Goal: Transaction & Acquisition: Book appointment/travel/reservation

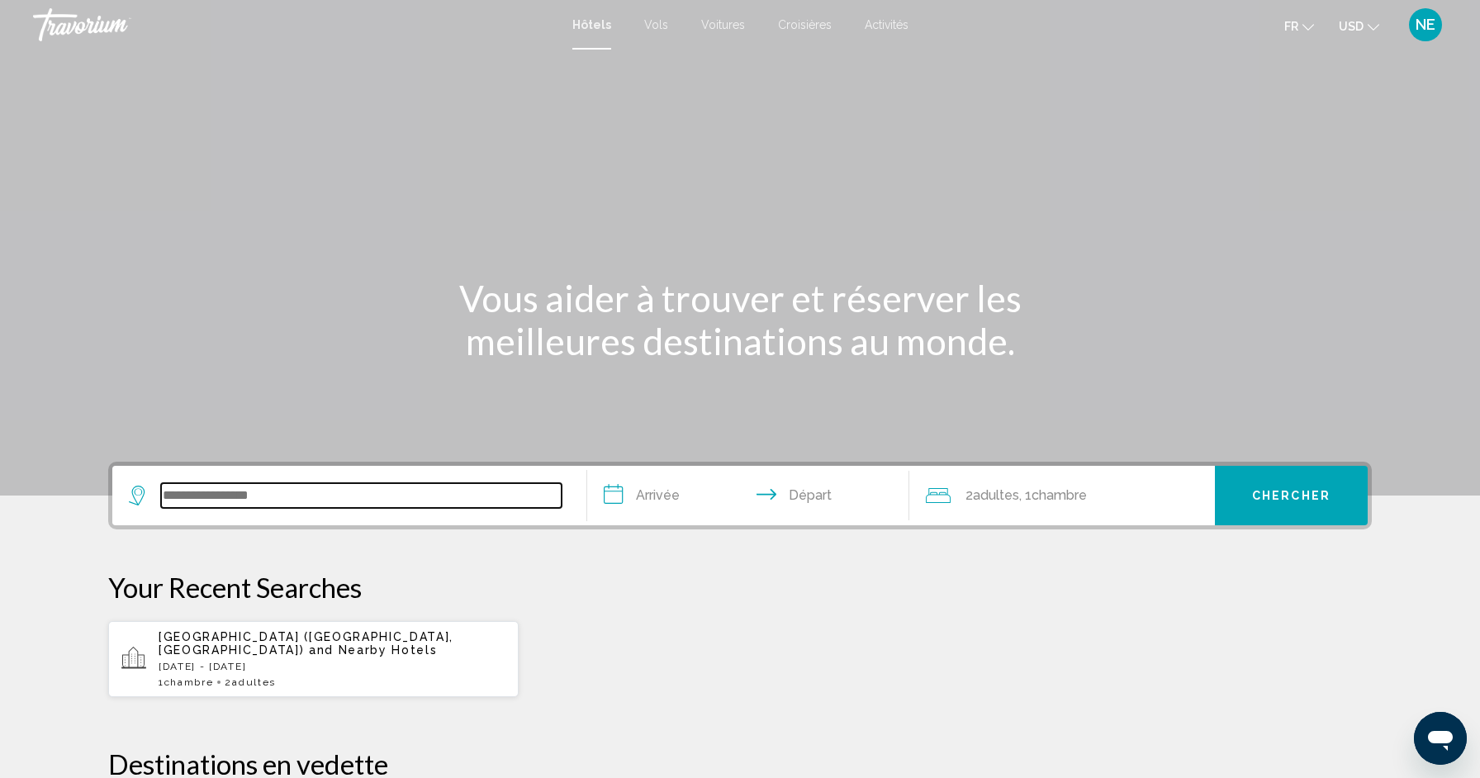
click at [506, 504] on input "Search widget" at bounding box center [361, 495] width 401 height 25
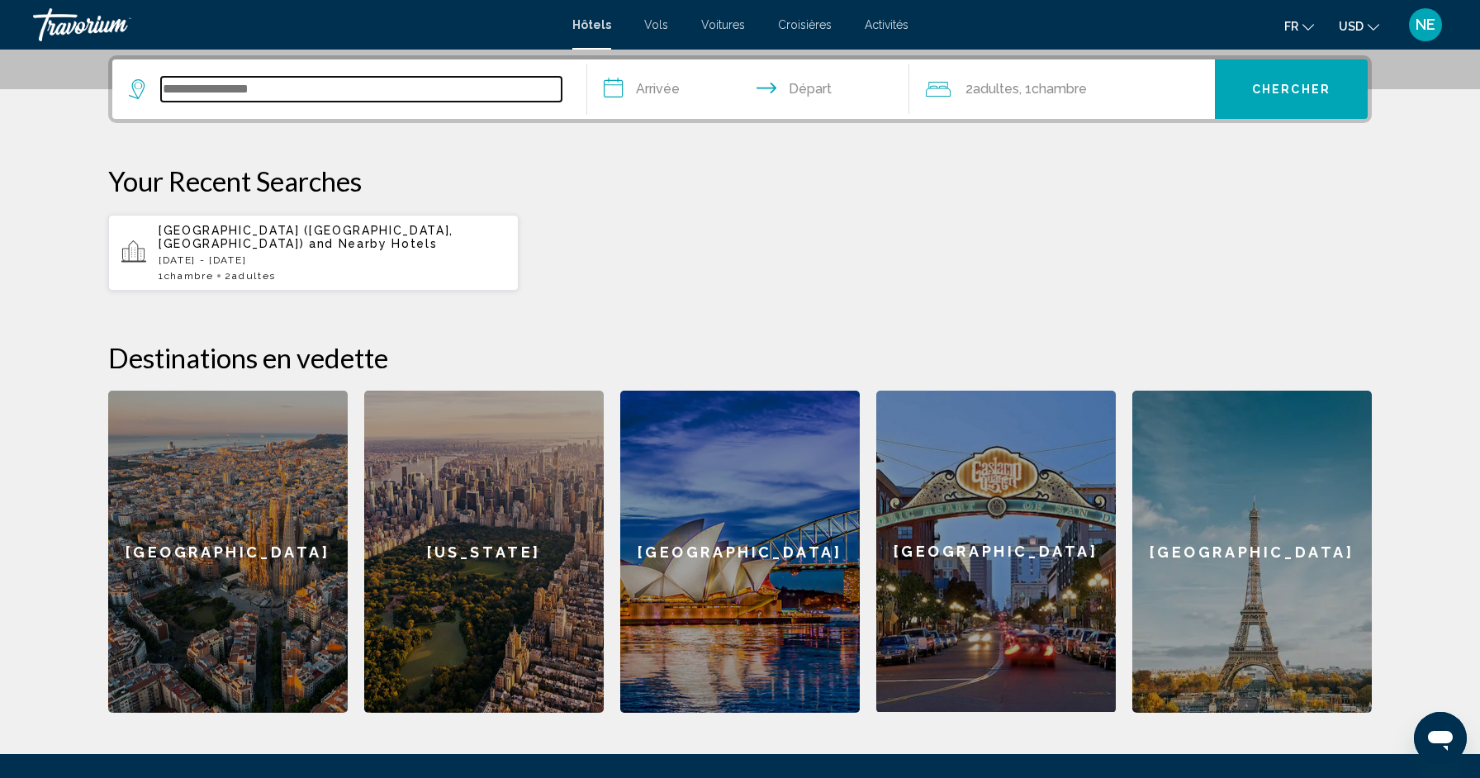
scroll to position [408, 0]
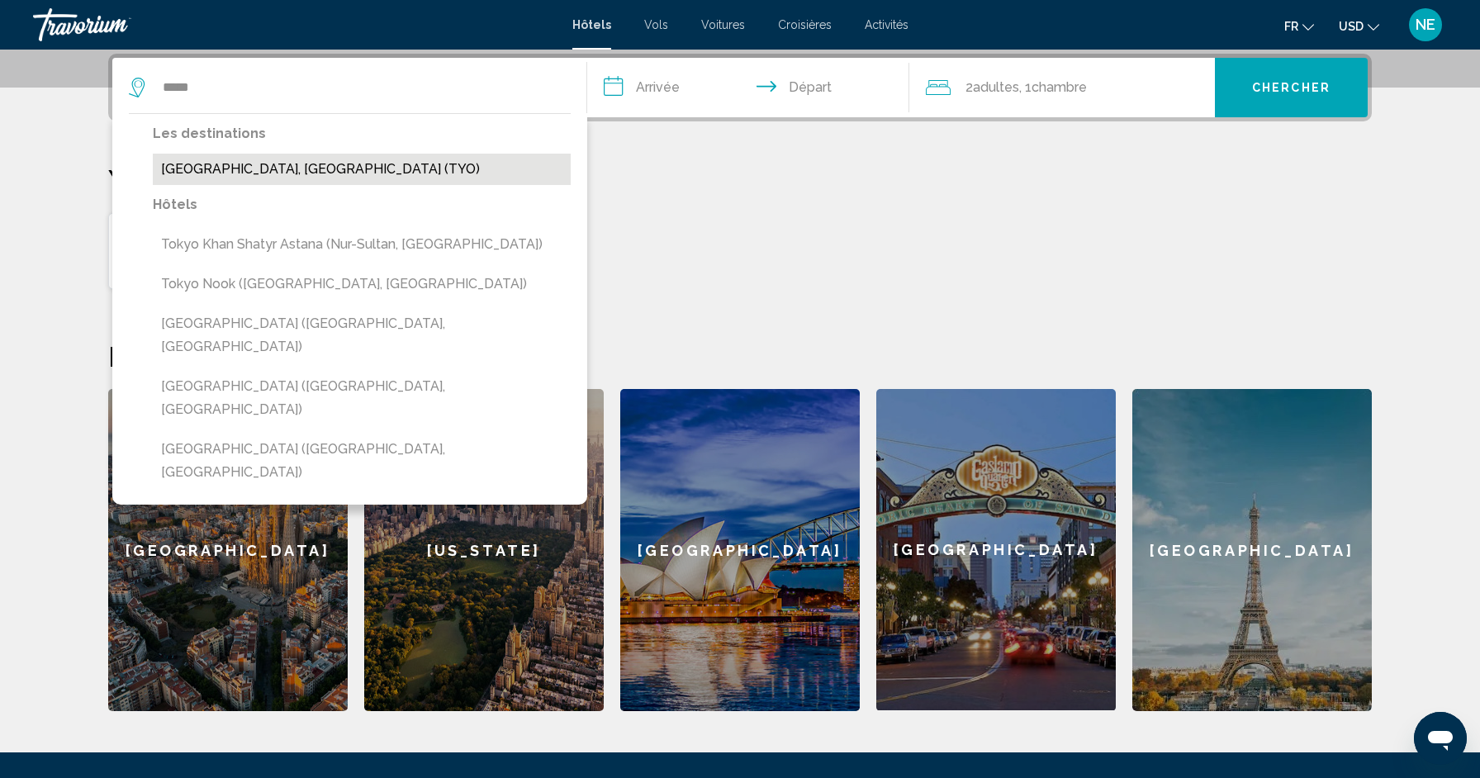
click at [357, 177] on button "[GEOGRAPHIC_DATA], [GEOGRAPHIC_DATA] (TYO)" at bounding box center [362, 169] width 418 height 31
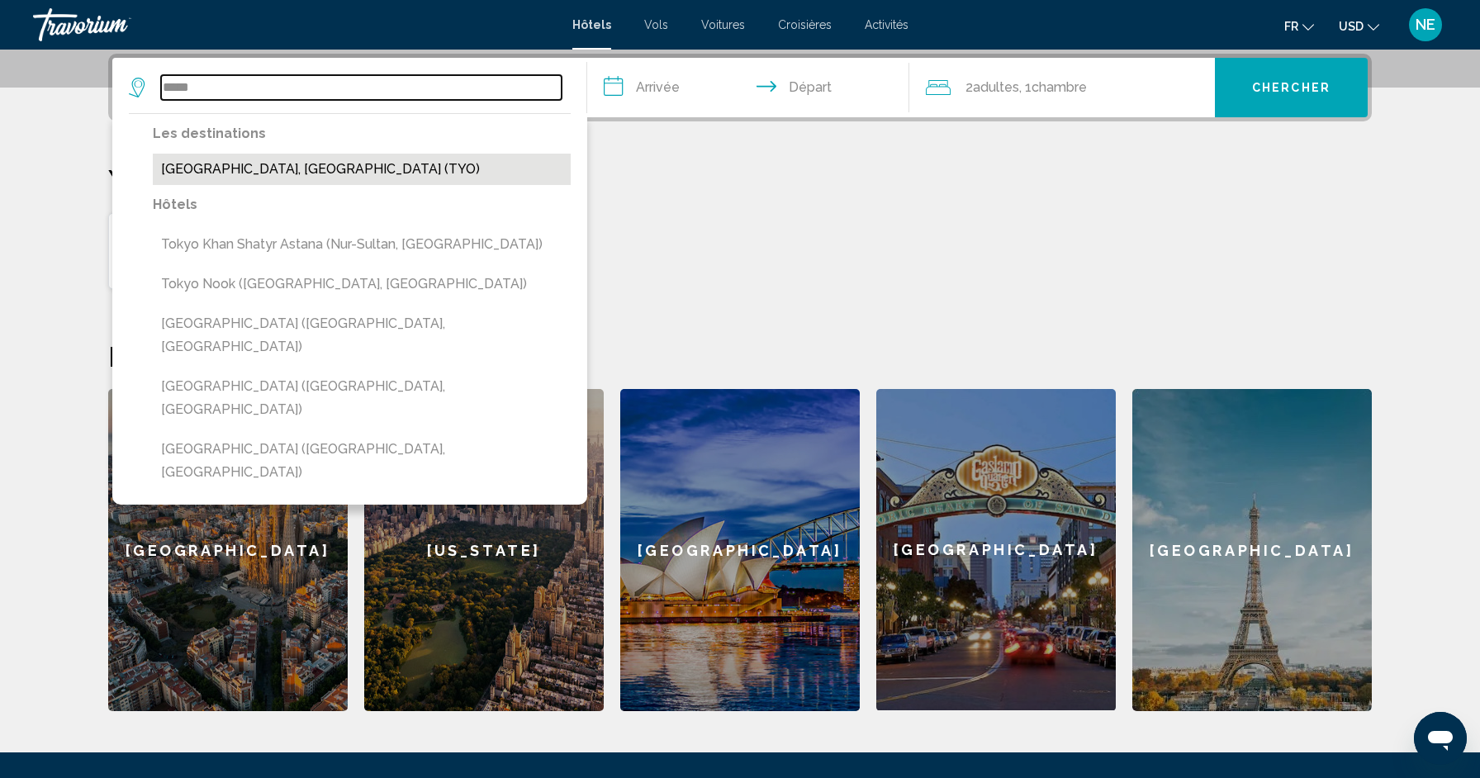
type input "**********"
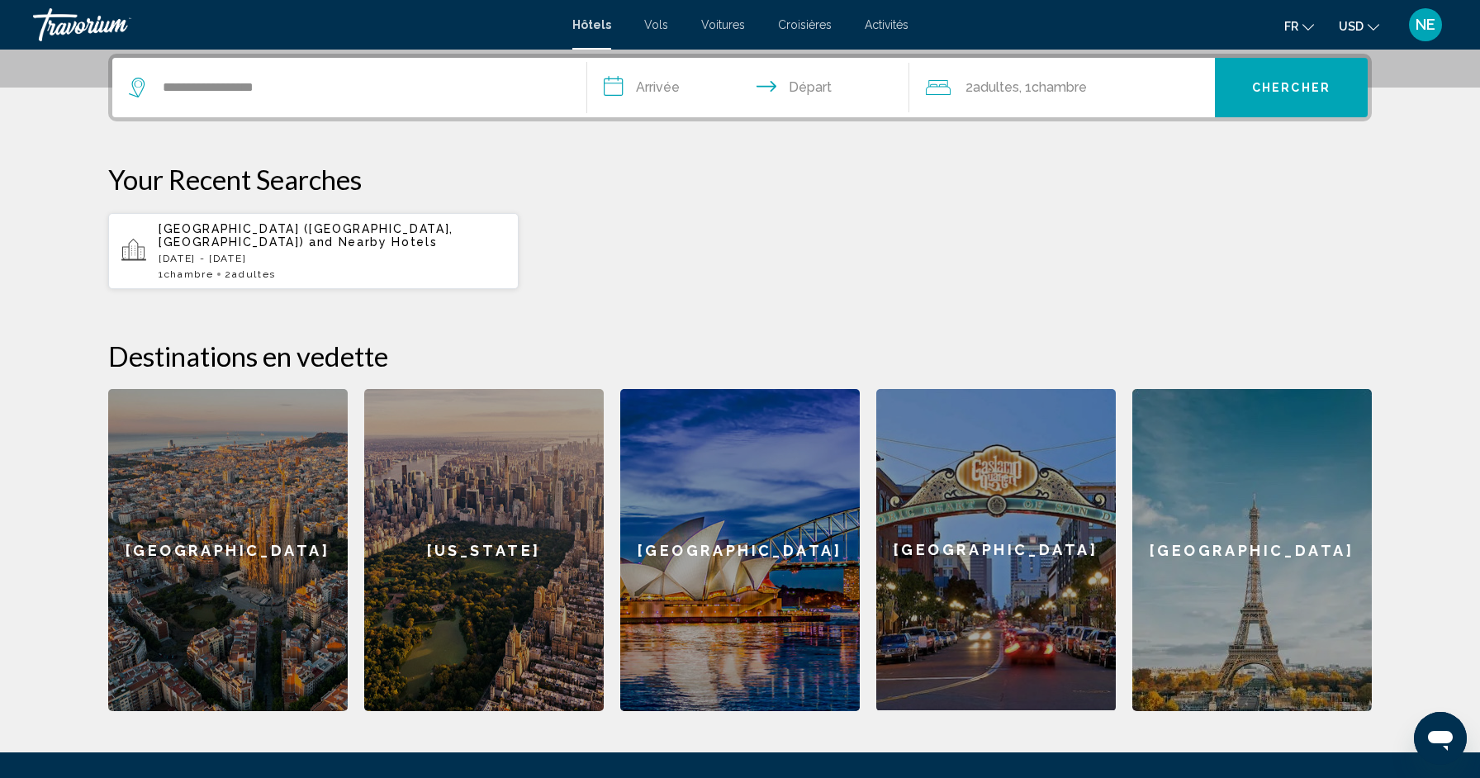
click at [677, 88] on input "**********" at bounding box center [751, 90] width 329 height 64
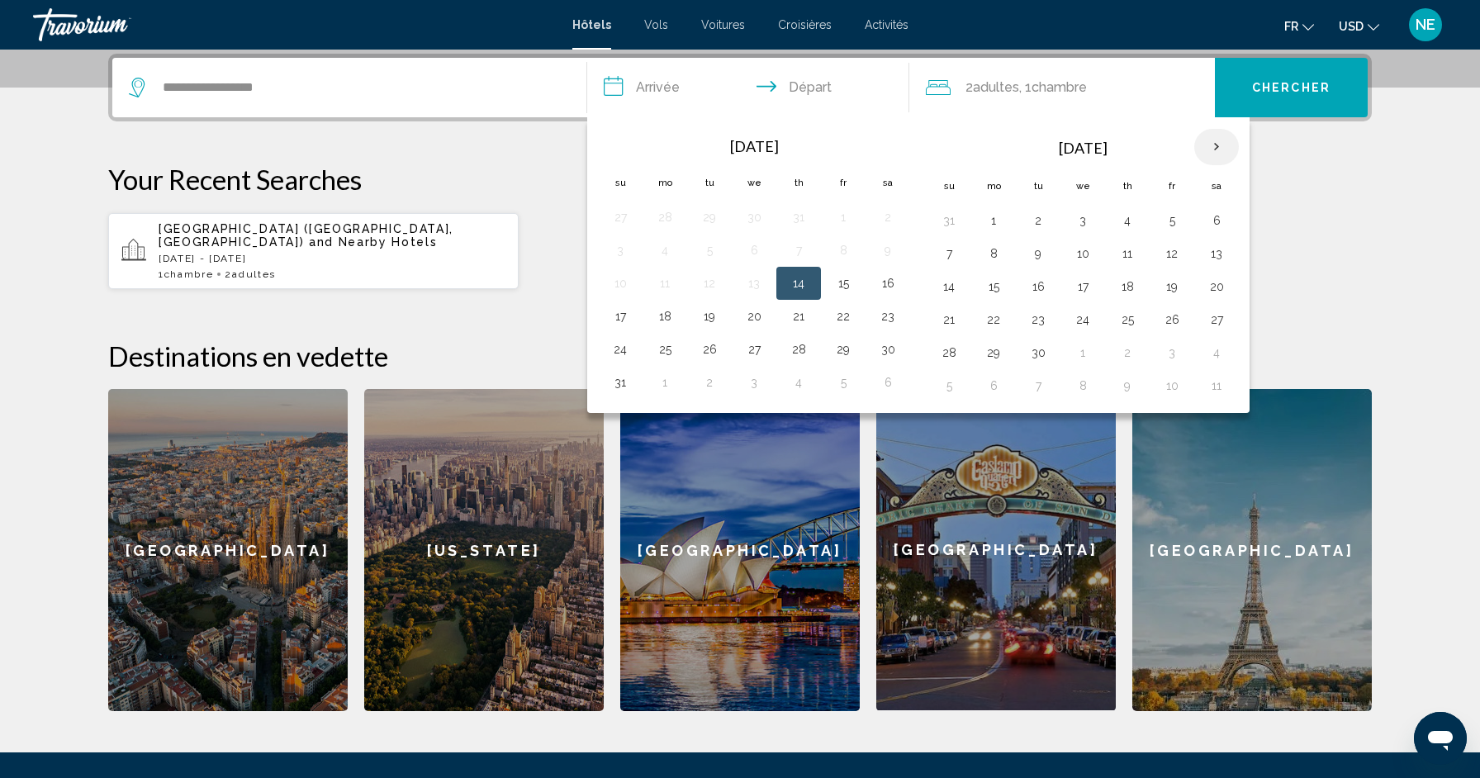
click at [1230, 148] on th "Next month" at bounding box center [1217, 147] width 45 height 36
click at [996, 252] on button "6" at bounding box center [994, 253] width 26 height 23
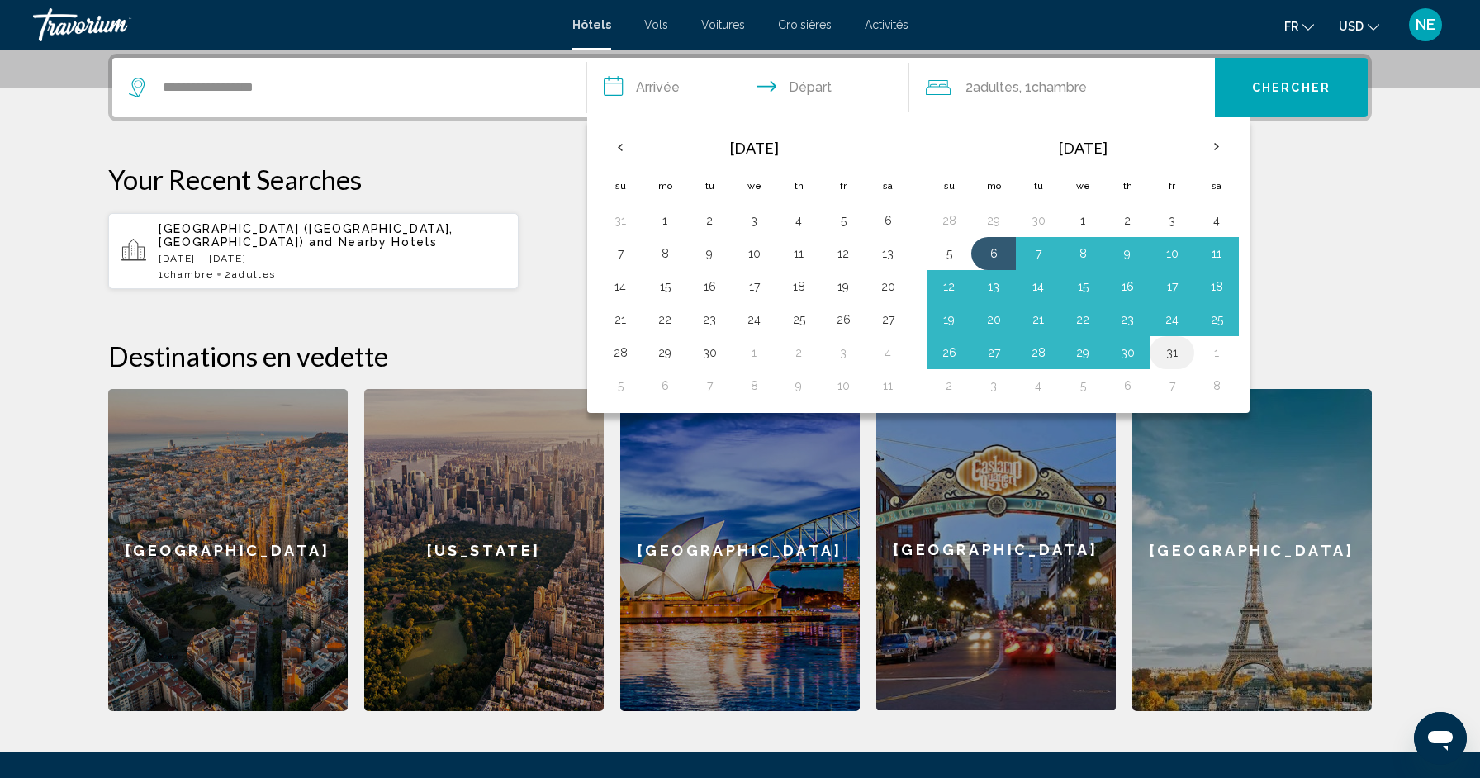
click at [1172, 355] on button "31" at bounding box center [1172, 352] width 26 height 23
type input "**********"
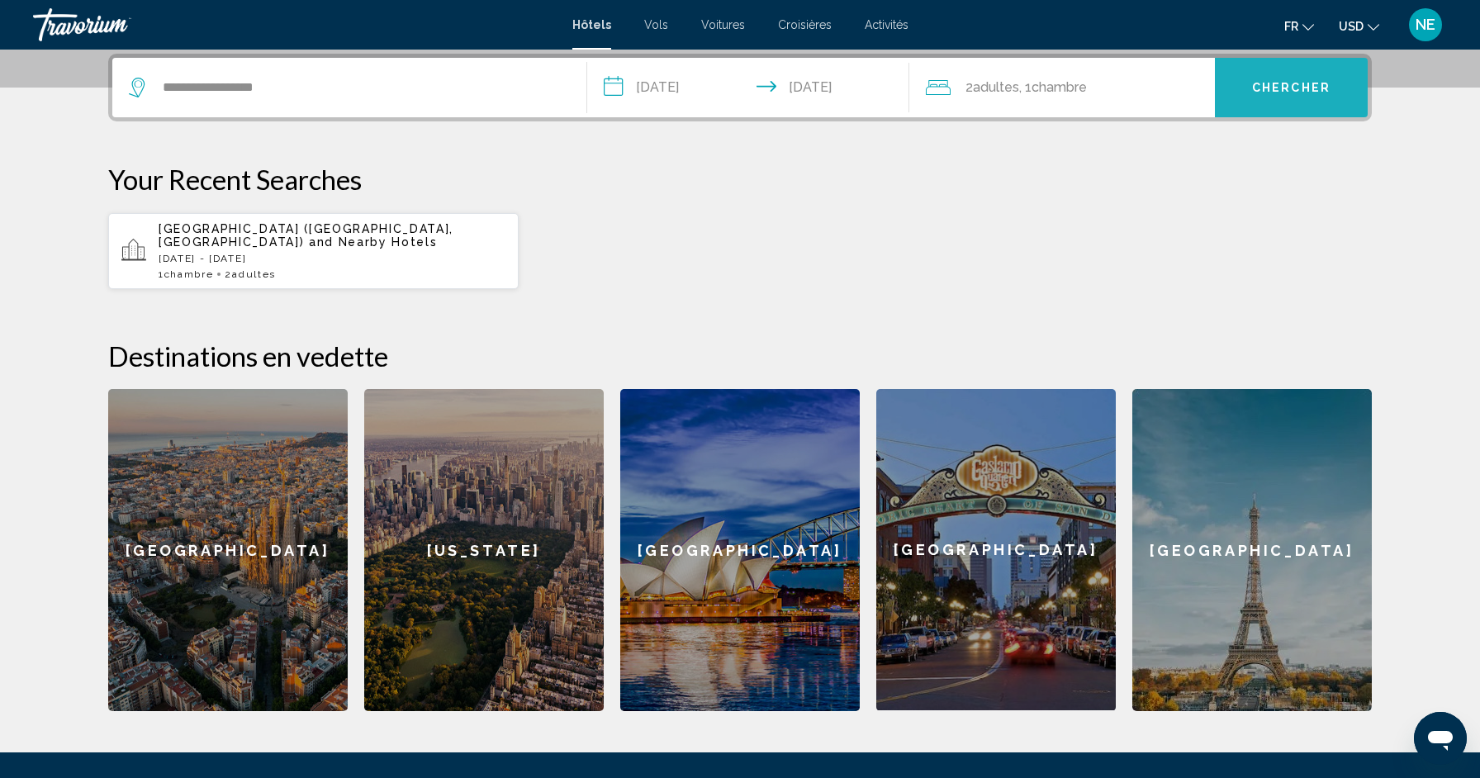
click at [1252, 87] on button "Chercher" at bounding box center [1291, 87] width 153 height 59
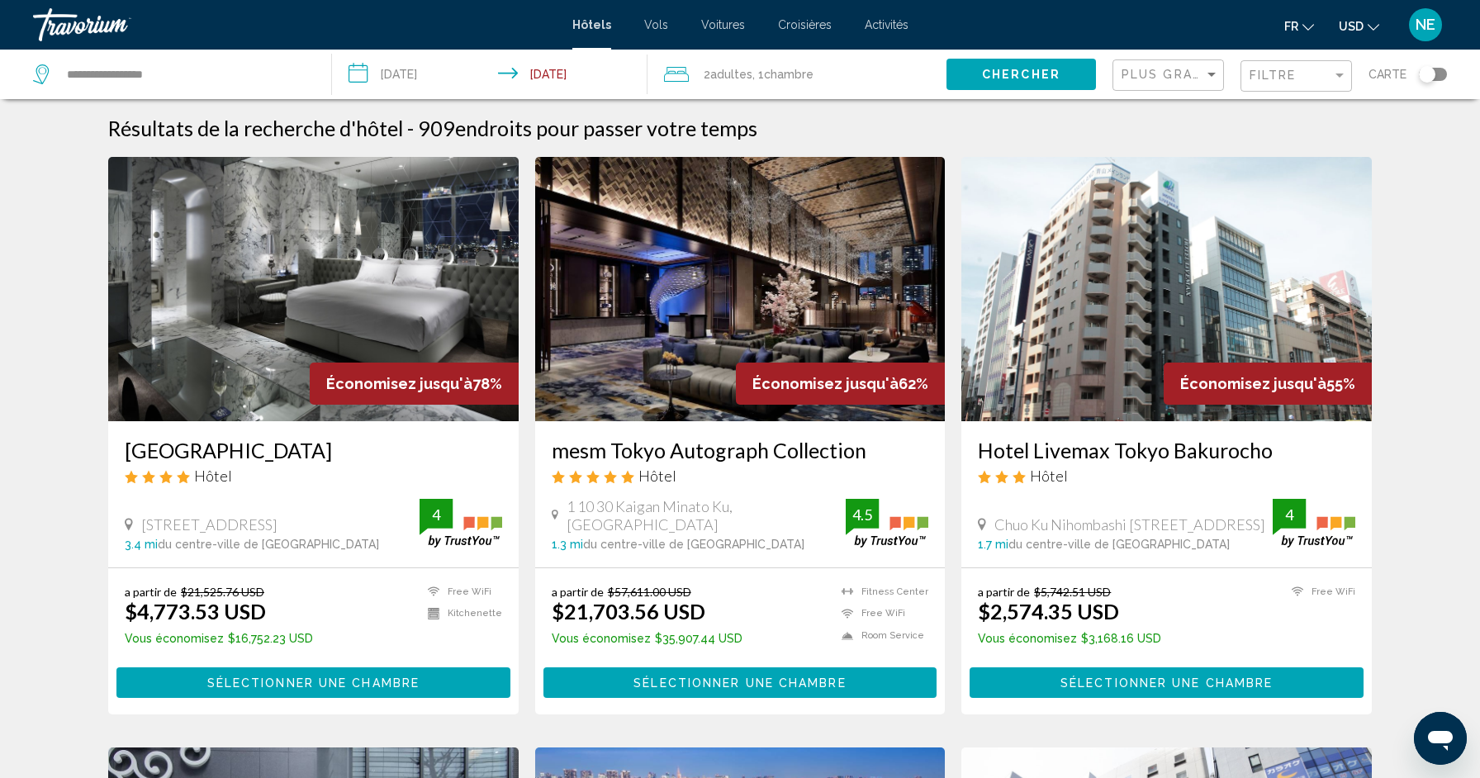
click at [573, 73] on input "**********" at bounding box center [493, 77] width 322 height 55
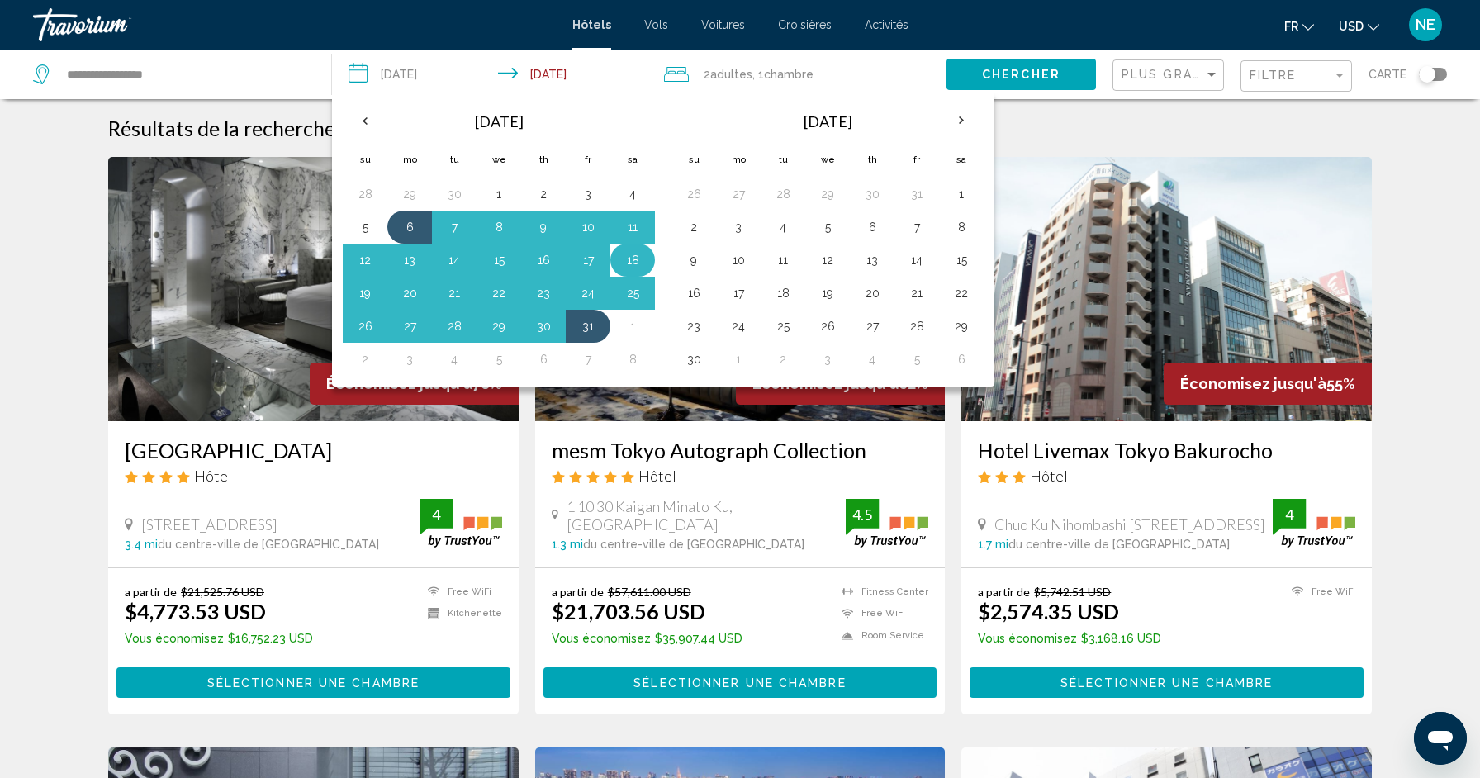
click at [637, 250] on button "18" at bounding box center [633, 260] width 26 height 23
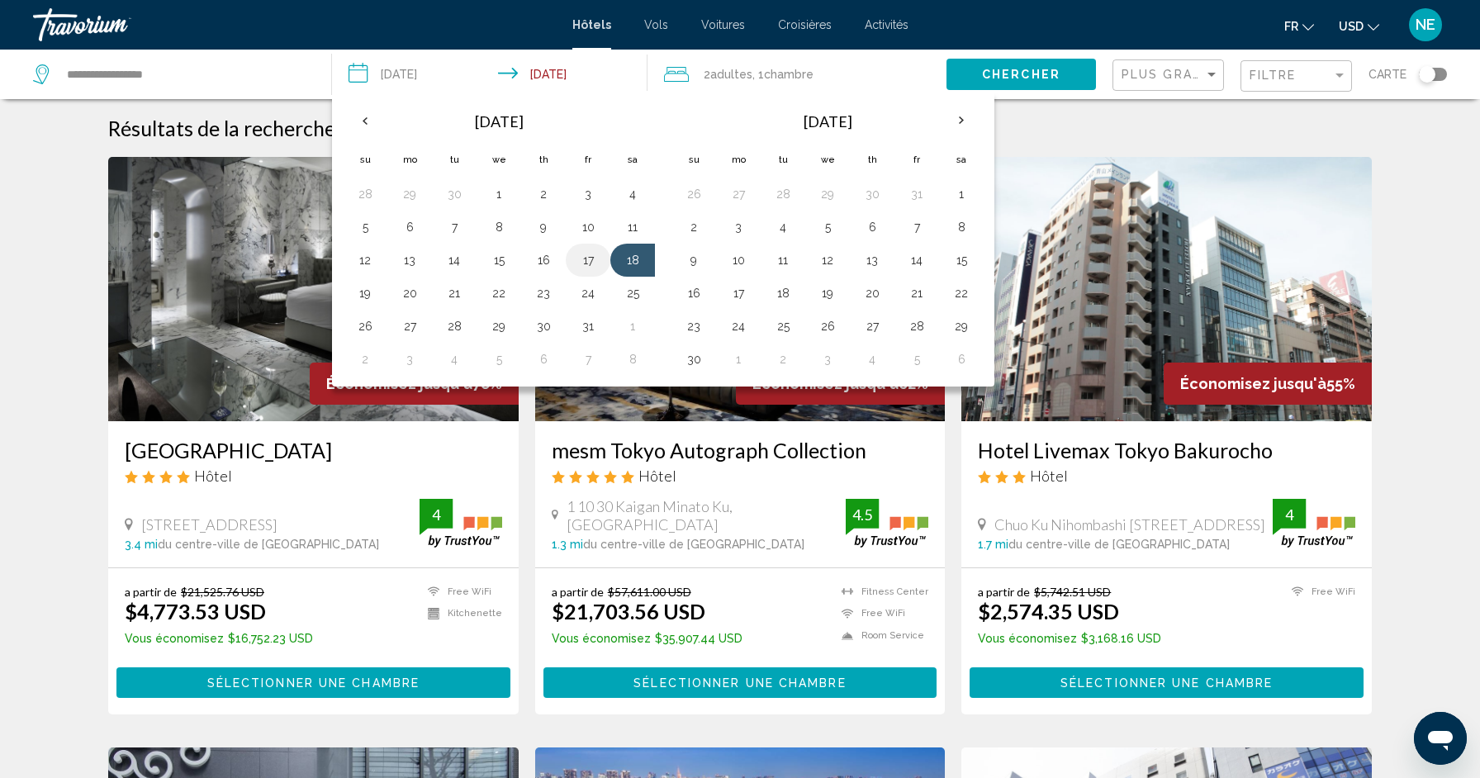
drag, startPoint x: 407, startPoint y: 226, endPoint x: 594, endPoint y: 263, distance: 190.2
click at [599, 263] on tbody "28 29 30 1 2 3 4 5 6 7 8 9 10 11 12 13 14 15 16 17 18 19 20 21 22 23 24 25 26 2…" at bounding box center [499, 277] width 312 height 198
click at [404, 221] on button "6" at bounding box center [410, 227] width 26 height 23
type input "**********"
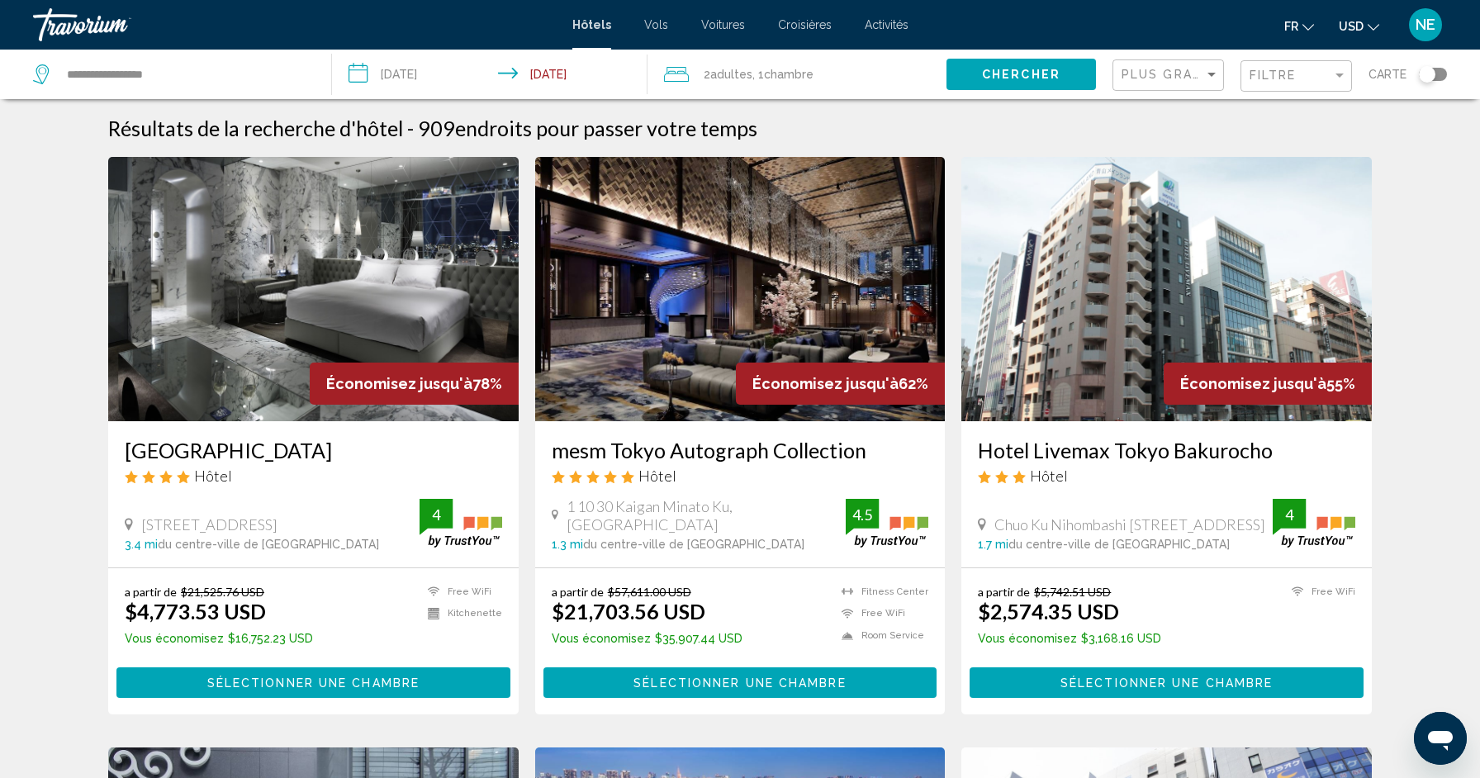
click at [577, 88] on input "**********" at bounding box center [493, 77] width 322 height 55
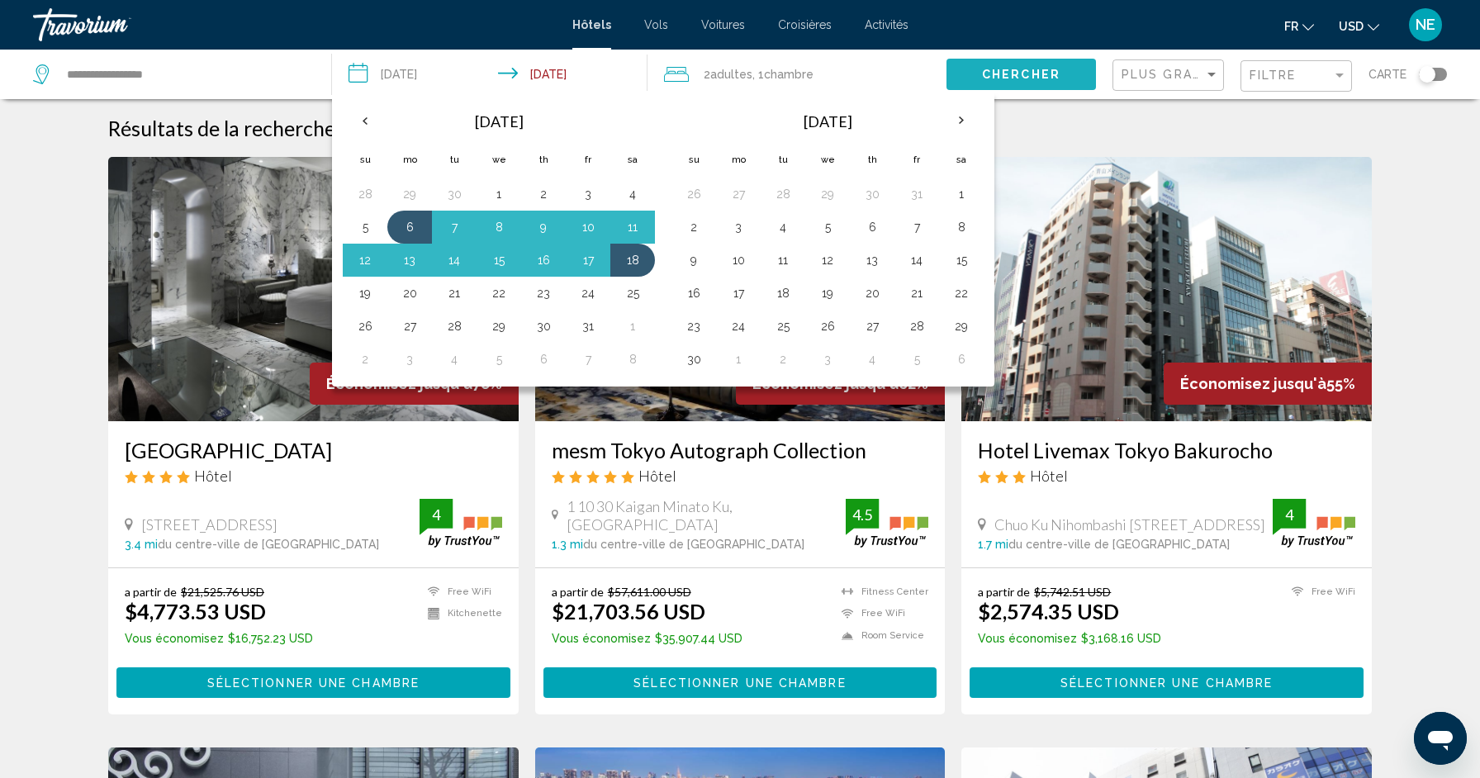
click at [1000, 82] on button "Chercher" at bounding box center [1022, 74] width 150 height 31
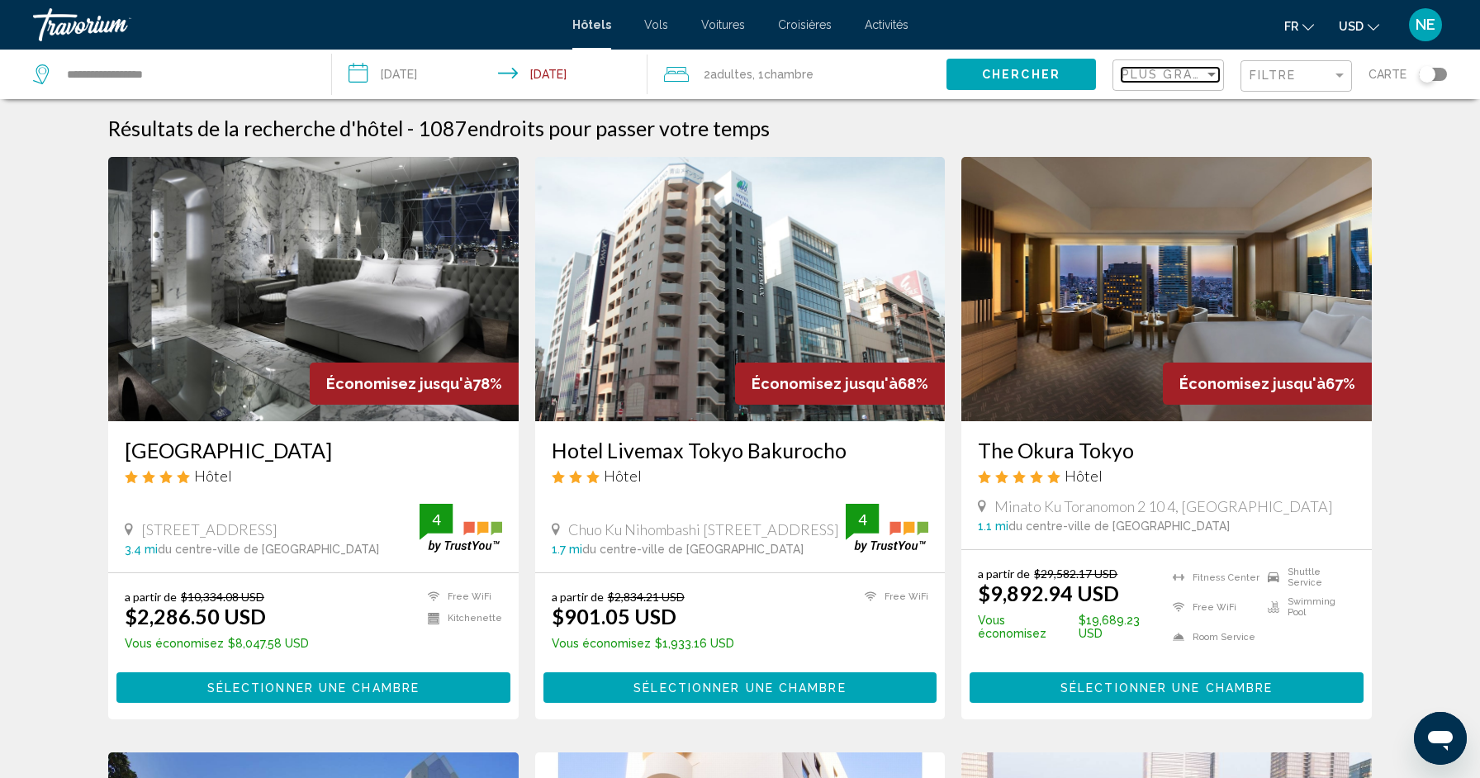
click at [1161, 75] on span "Plus grandes économies" at bounding box center [1220, 74] width 197 height 13
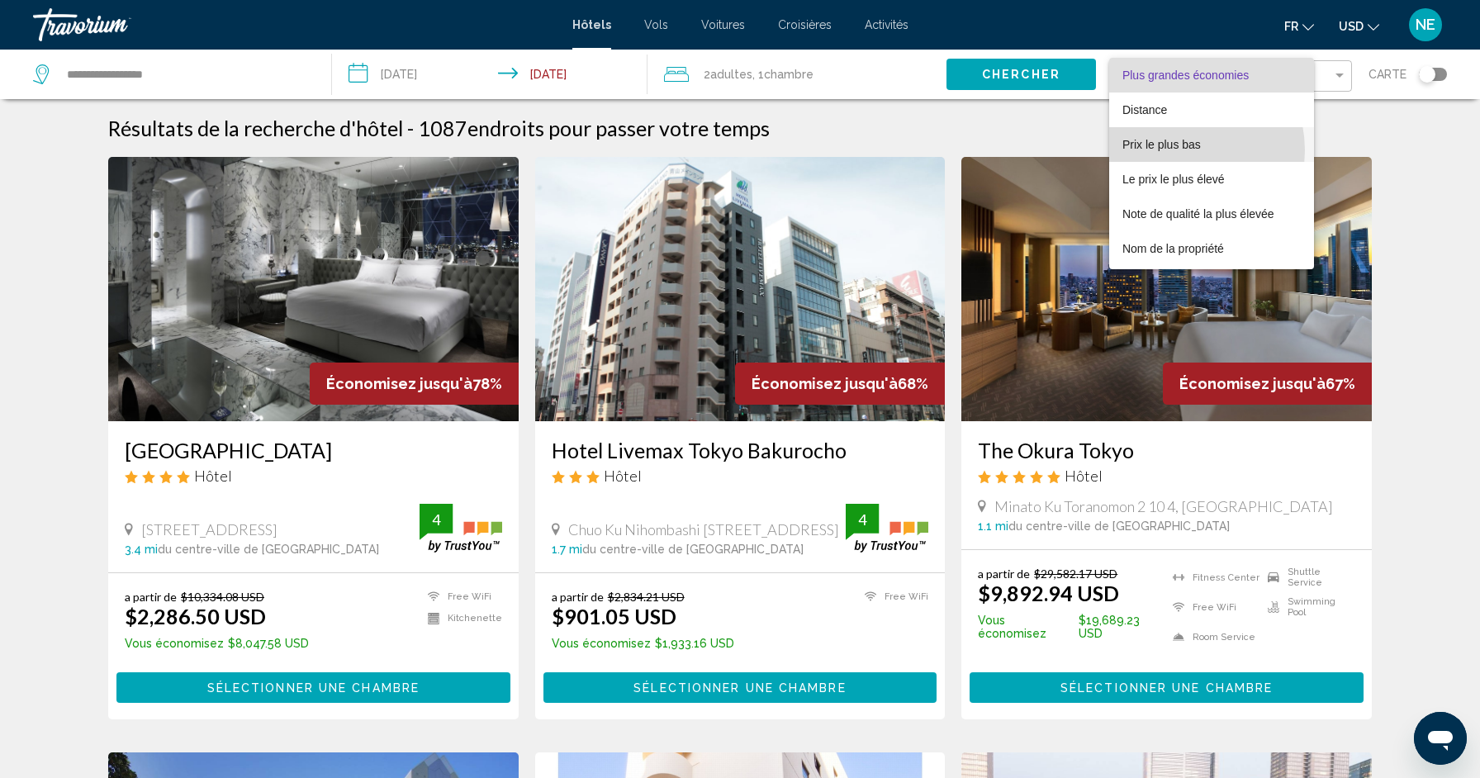
click at [1174, 150] on span "Prix le plus bas" at bounding box center [1162, 144] width 78 height 13
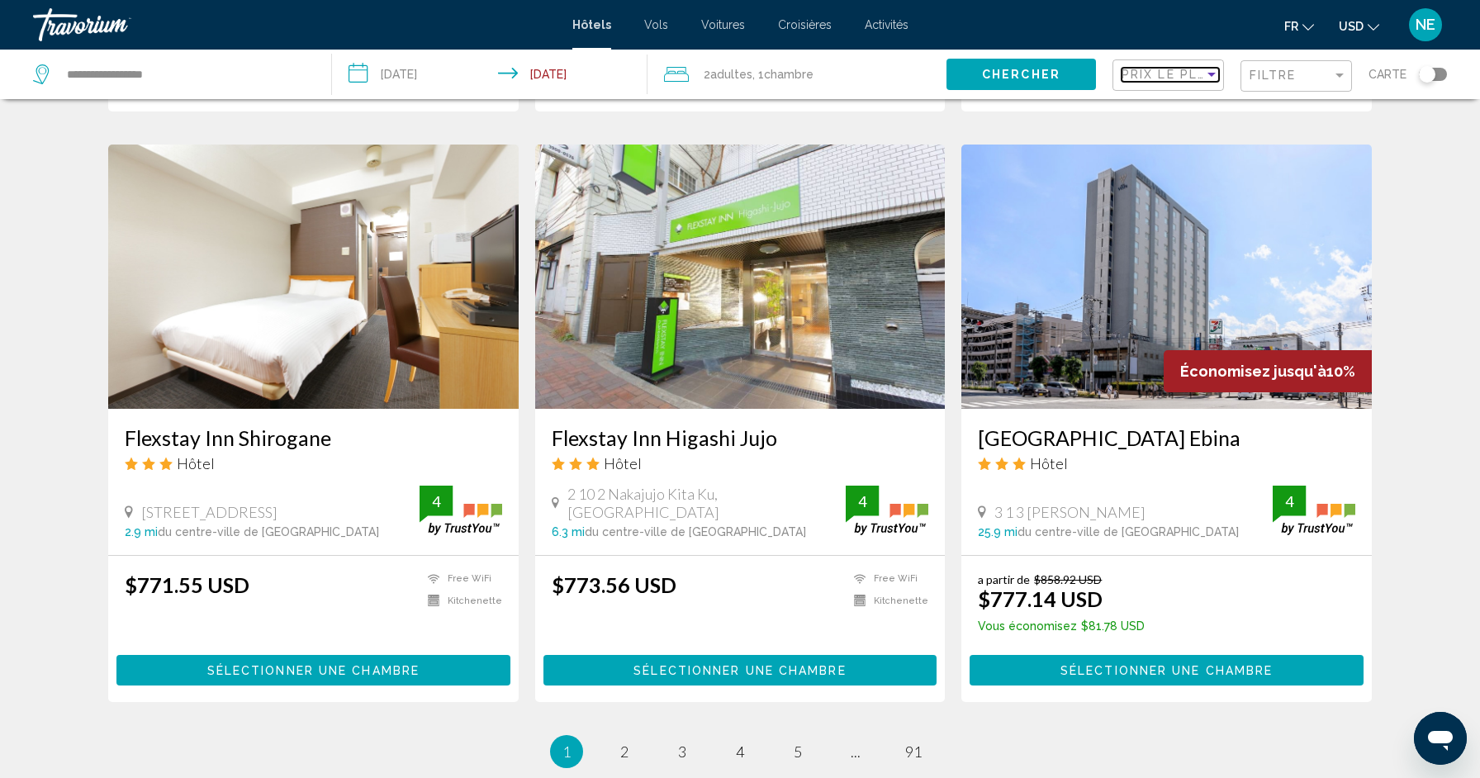
scroll to position [2004, 0]
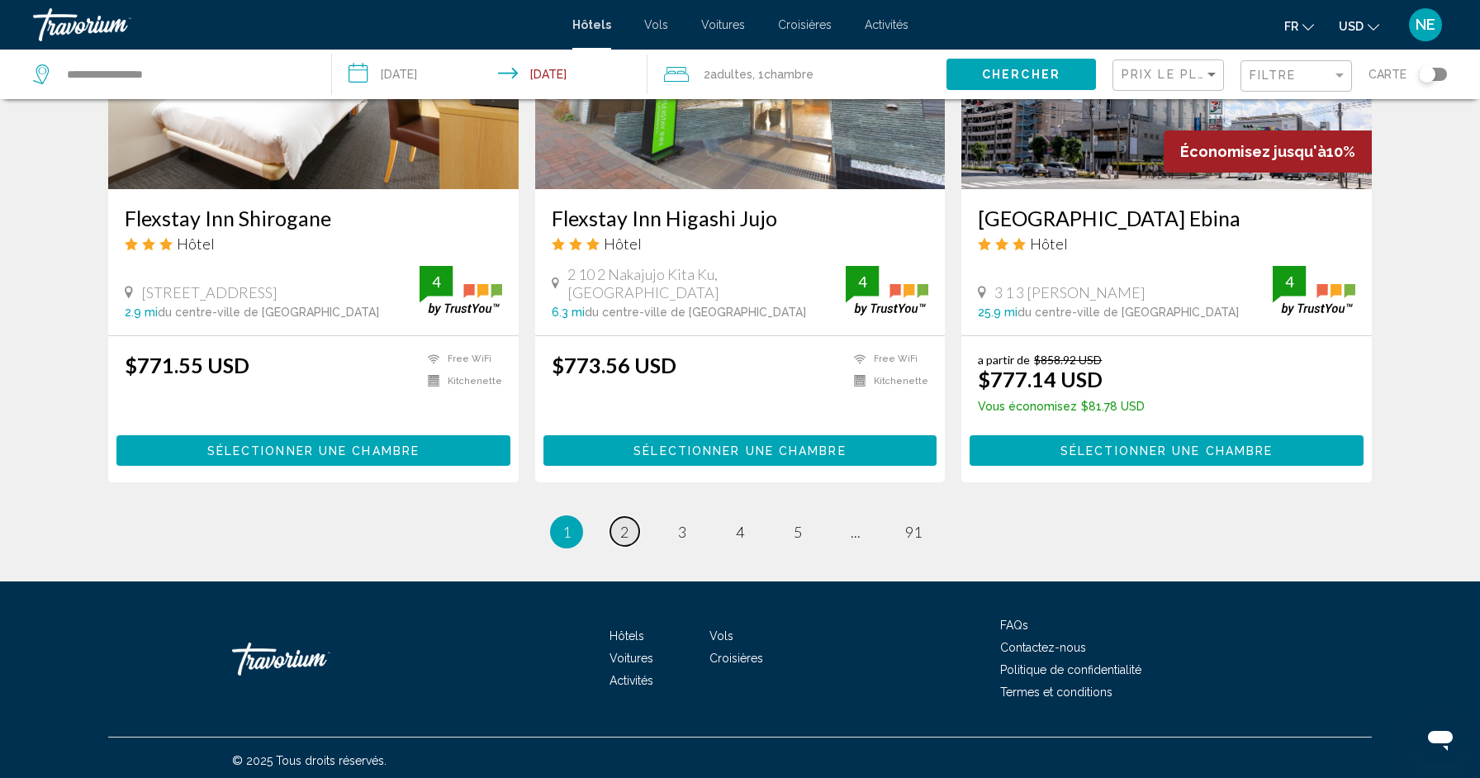
click at [622, 535] on span "2" at bounding box center [624, 532] width 8 height 18
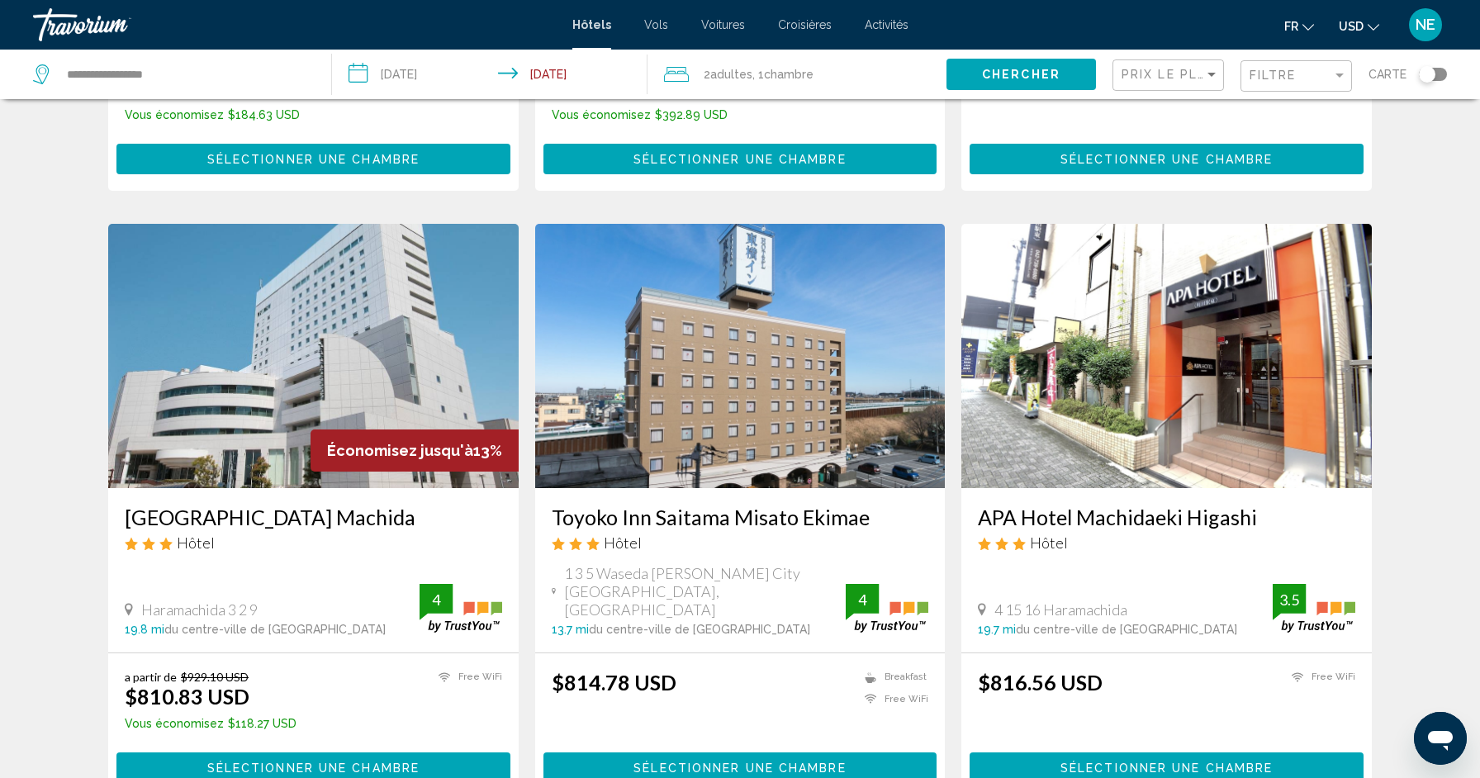
scroll to position [2055, 0]
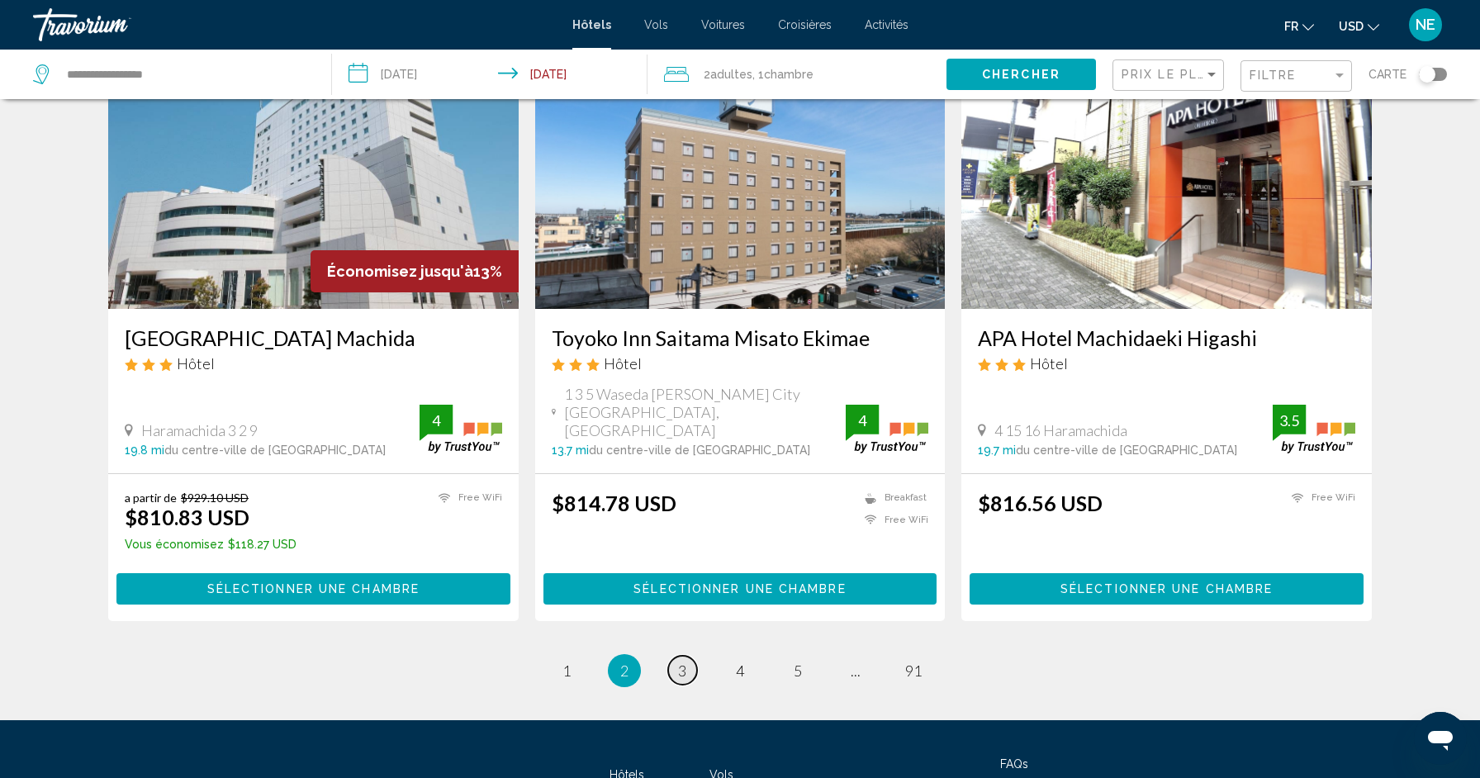
click at [684, 662] on span "3" at bounding box center [682, 671] width 8 height 18
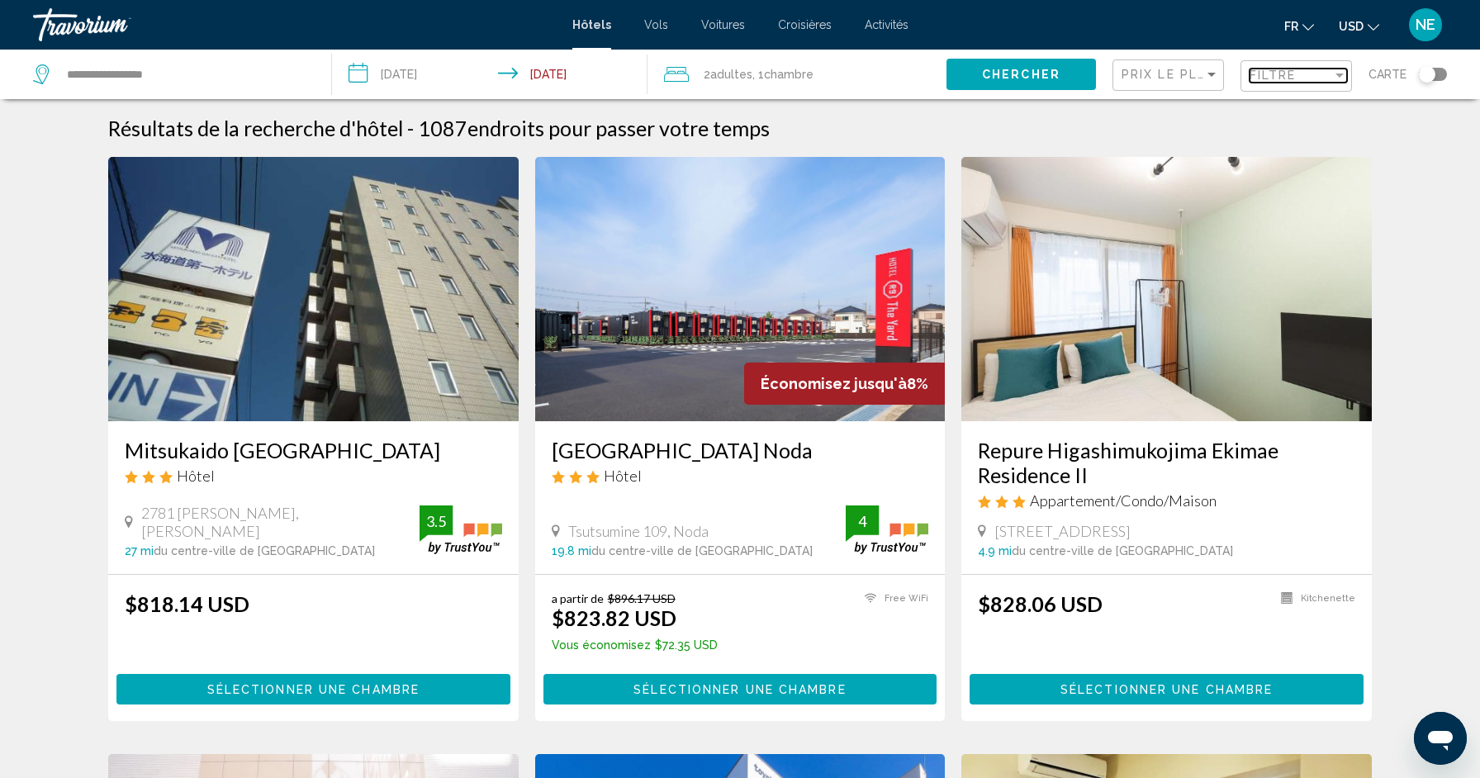
click at [1285, 71] on span "Filtre" at bounding box center [1273, 75] width 47 height 13
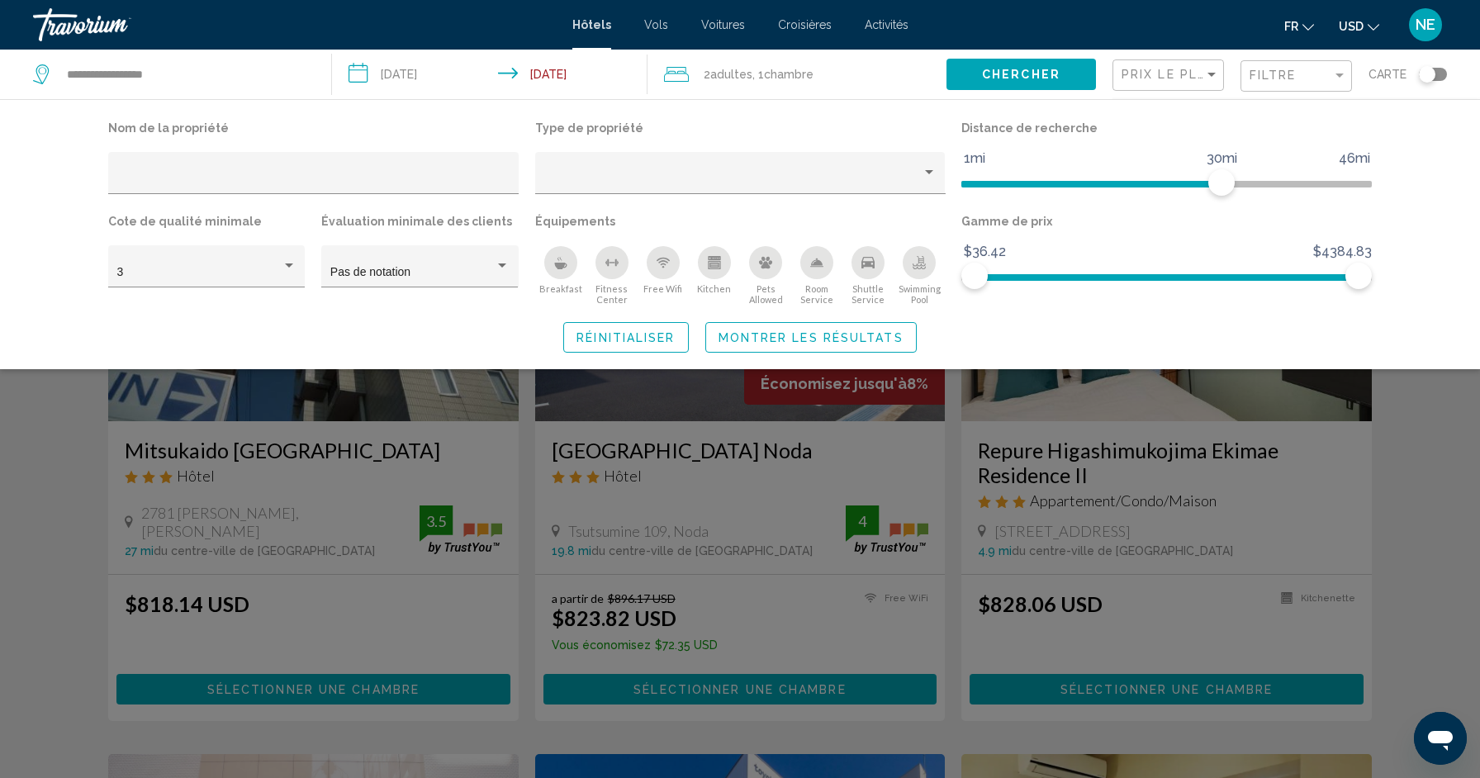
click at [610, 266] on icon "Fitness Center" at bounding box center [612, 262] width 13 height 13
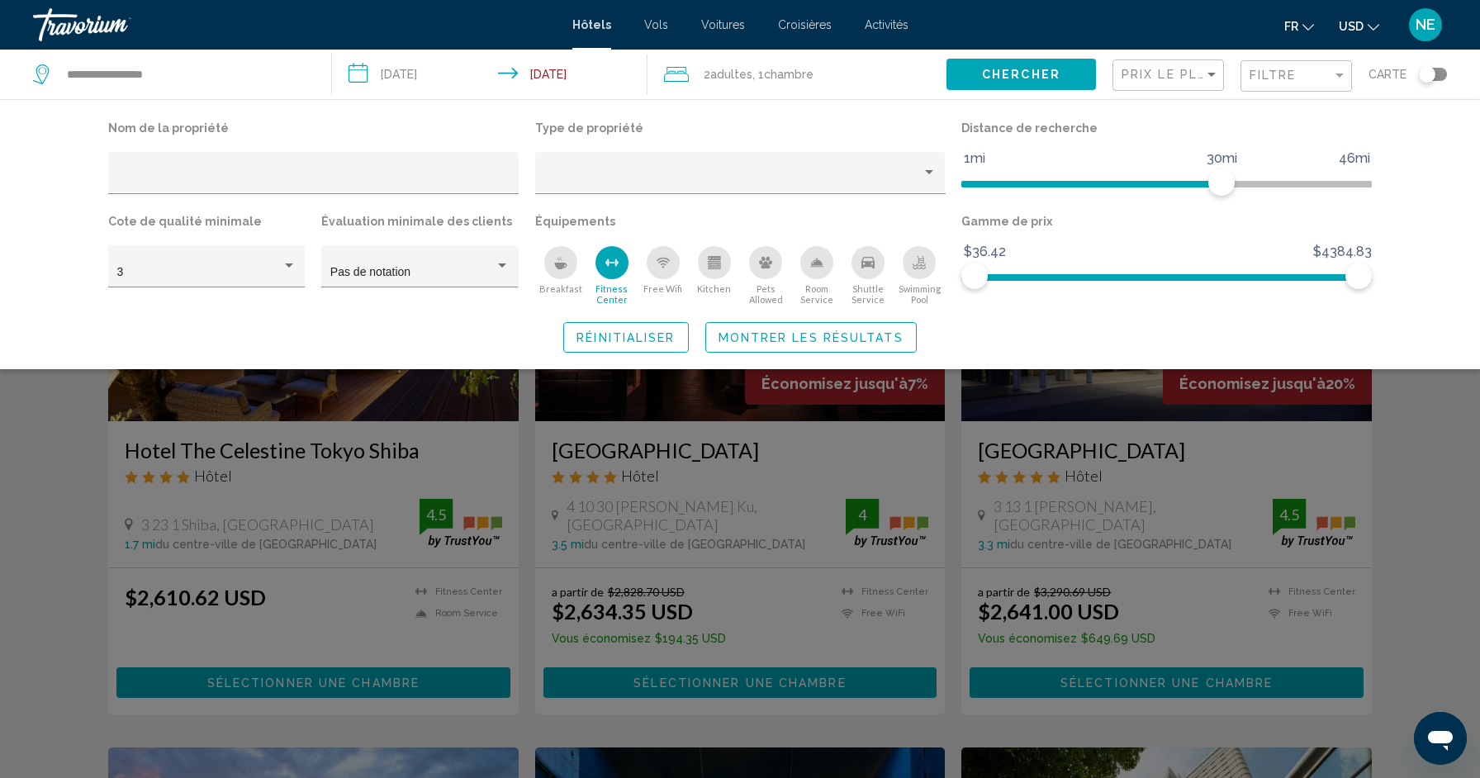
click at [657, 267] on icon "Free Wifi" at bounding box center [663, 262] width 13 height 13
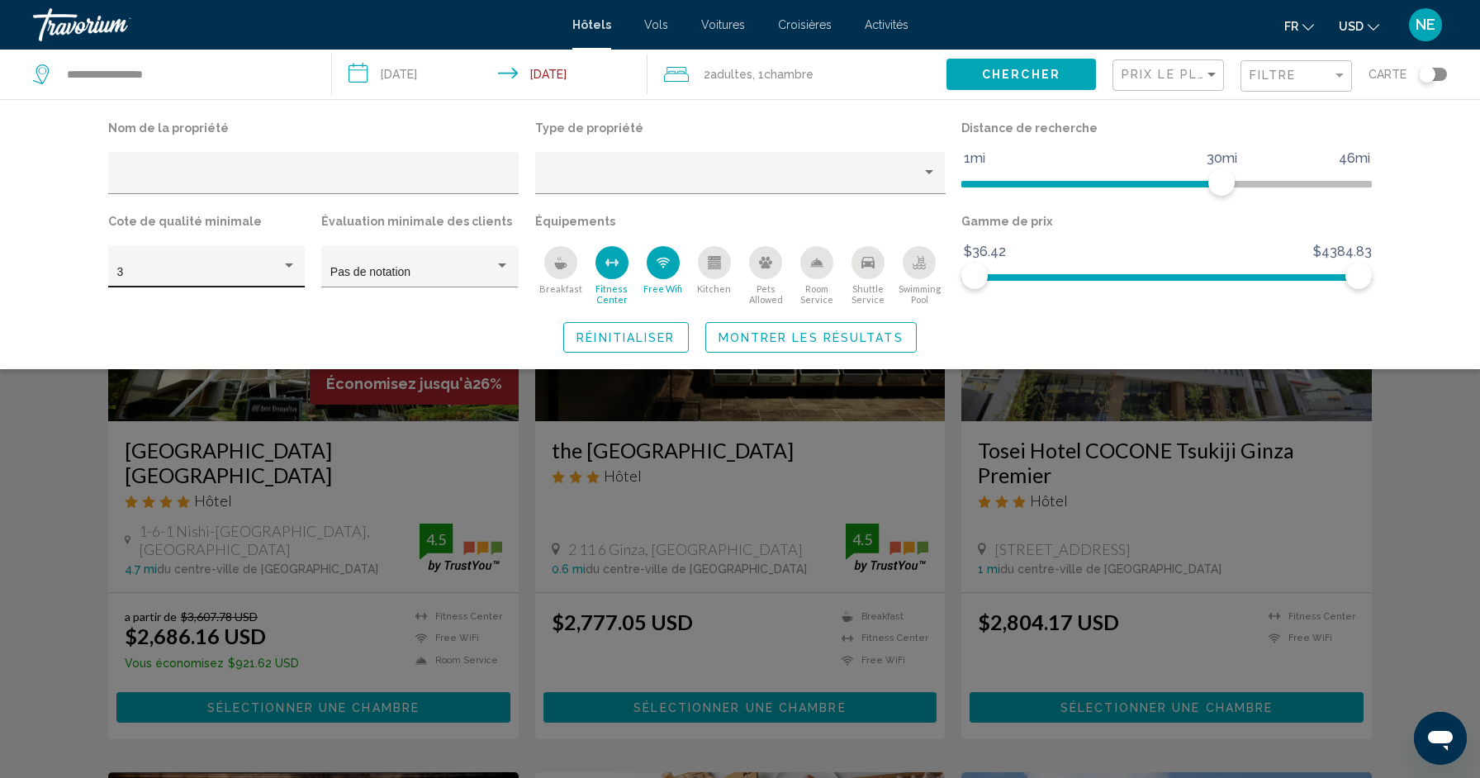
click at [274, 272] on div "3" at bounding box center [199, 272] width 164 height 13
click at [252, 338] on span "5" at bounding box center [206, 342] width 179 height 35
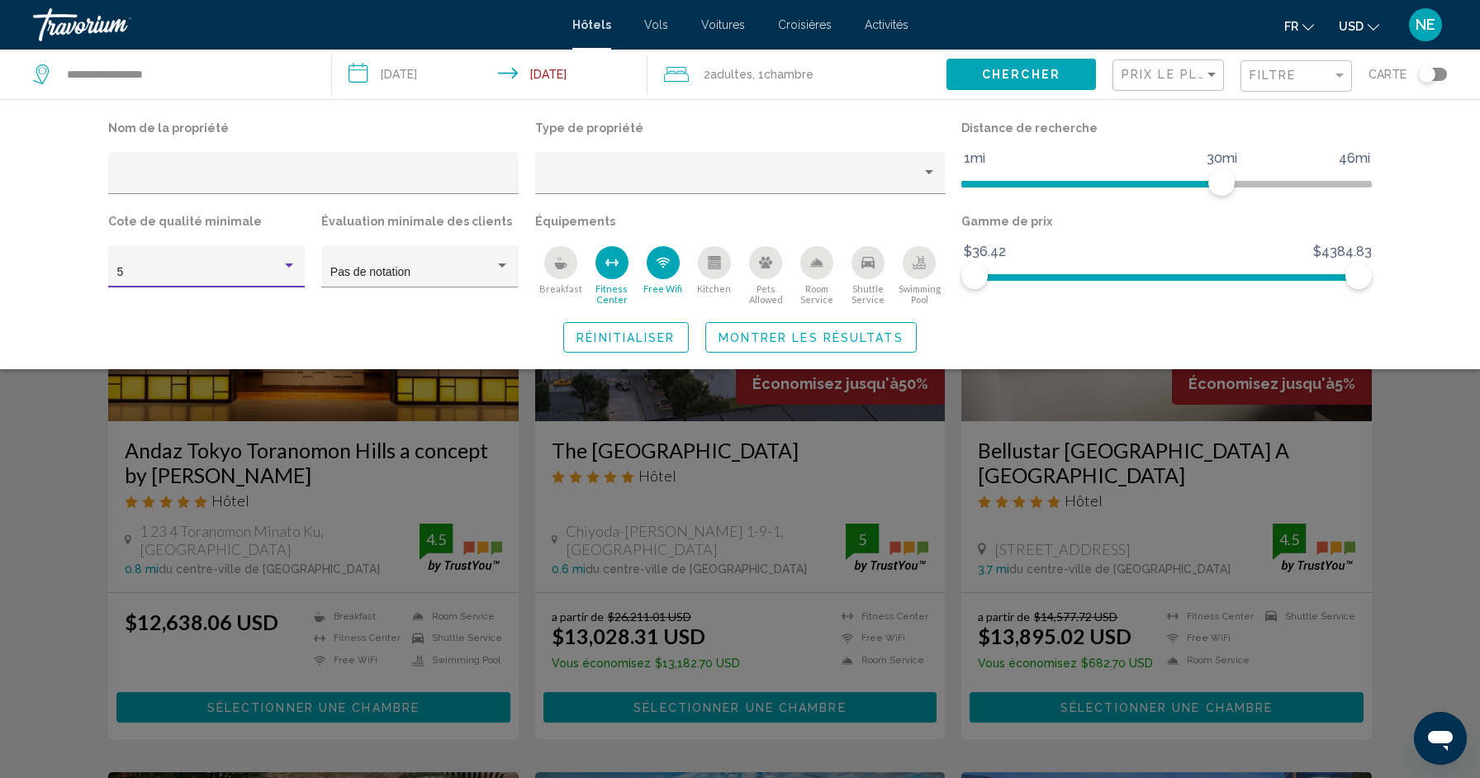
click at [791, 335] on span "Montrer les résultats" at bounding box center [811, 337] width 185 height 13
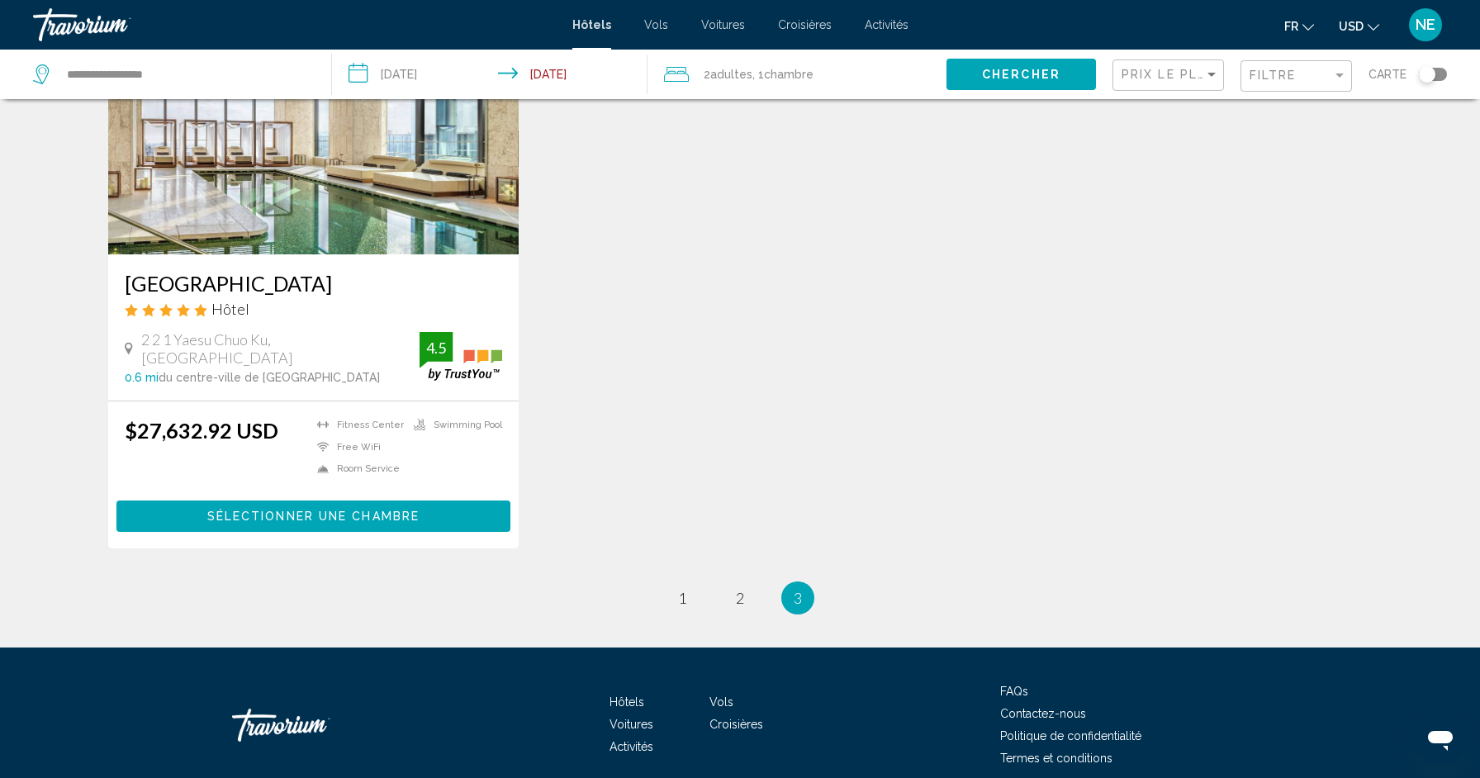
scroll to position [1409, 0]
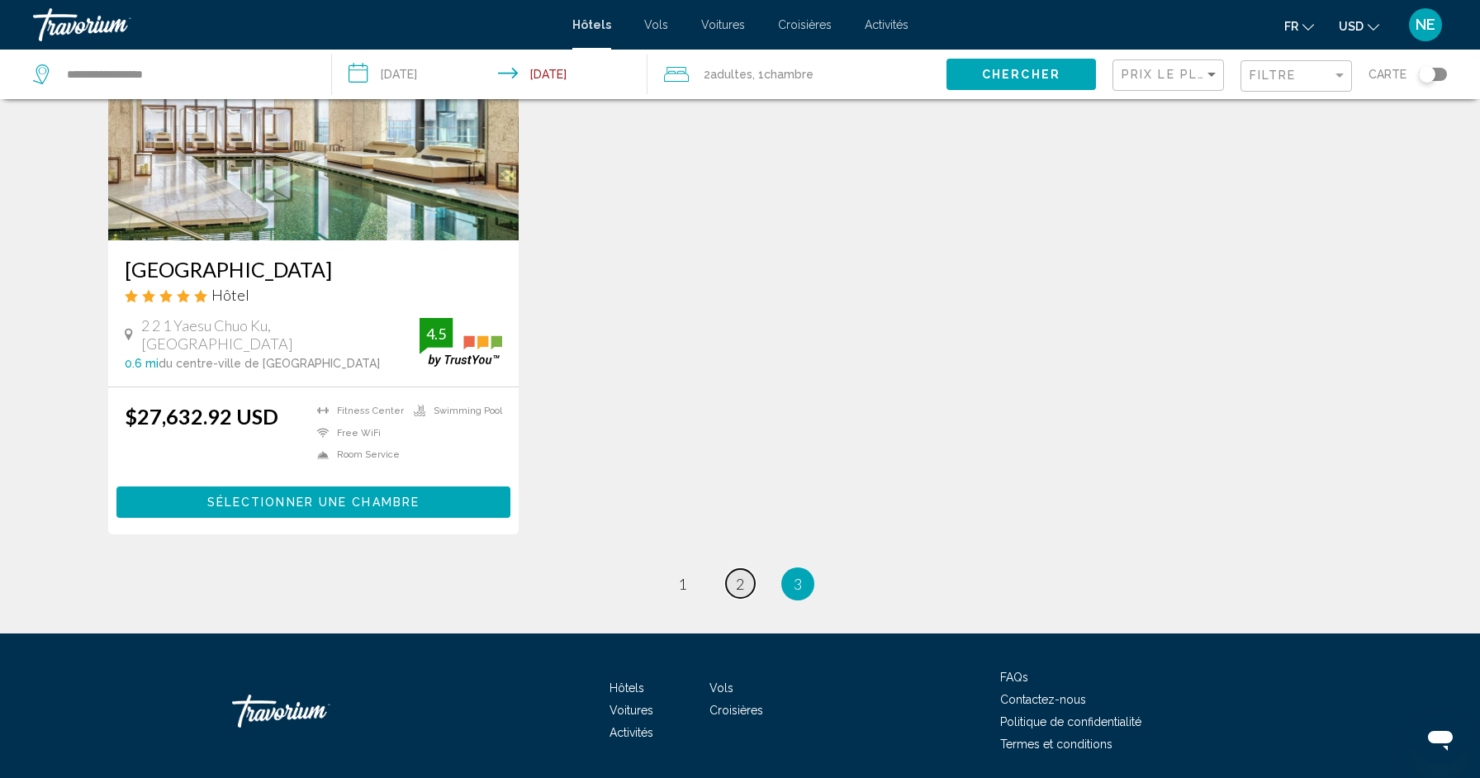
click at [743, 575] on span "2" at bounding box center [740, 584] width 8 height 18
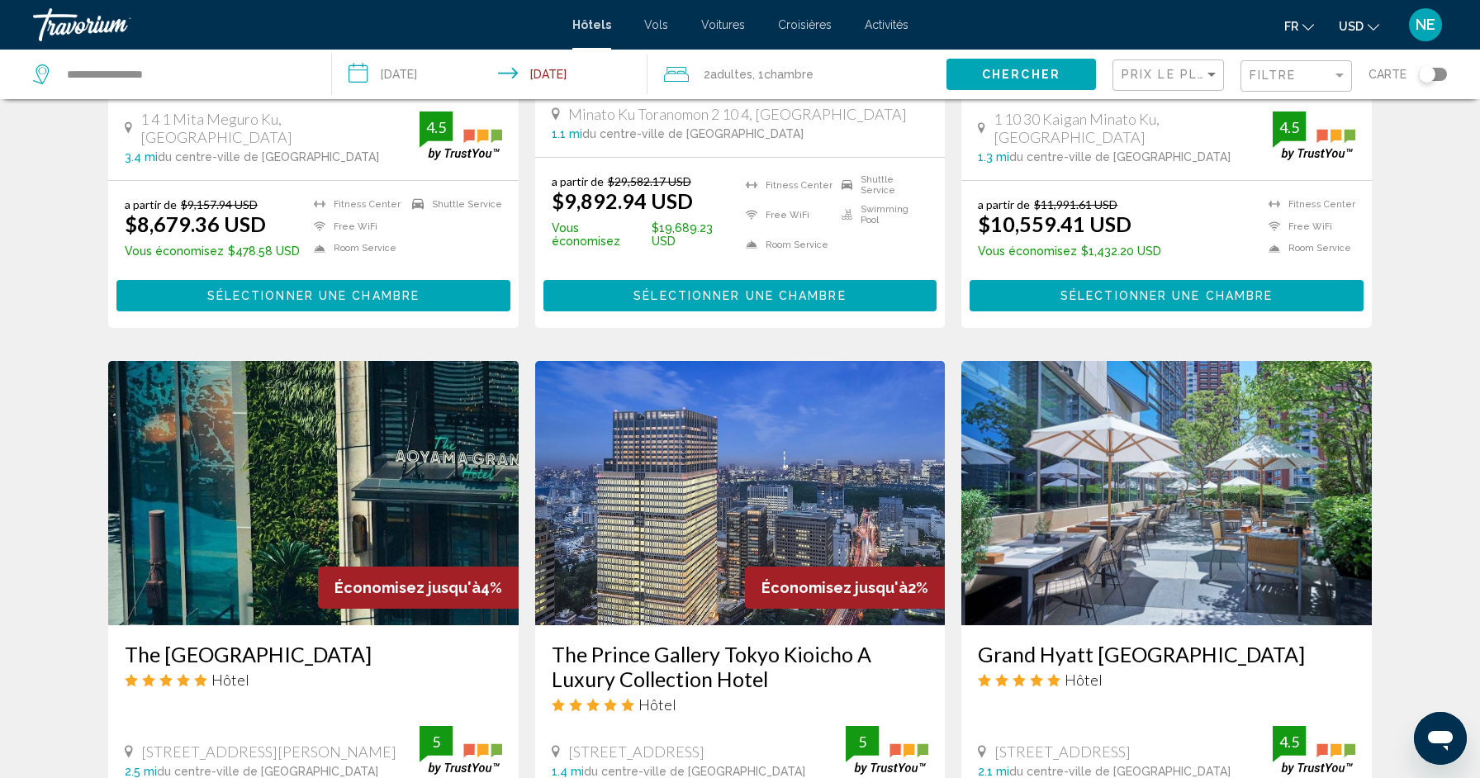
scroll to position [2054, 0]
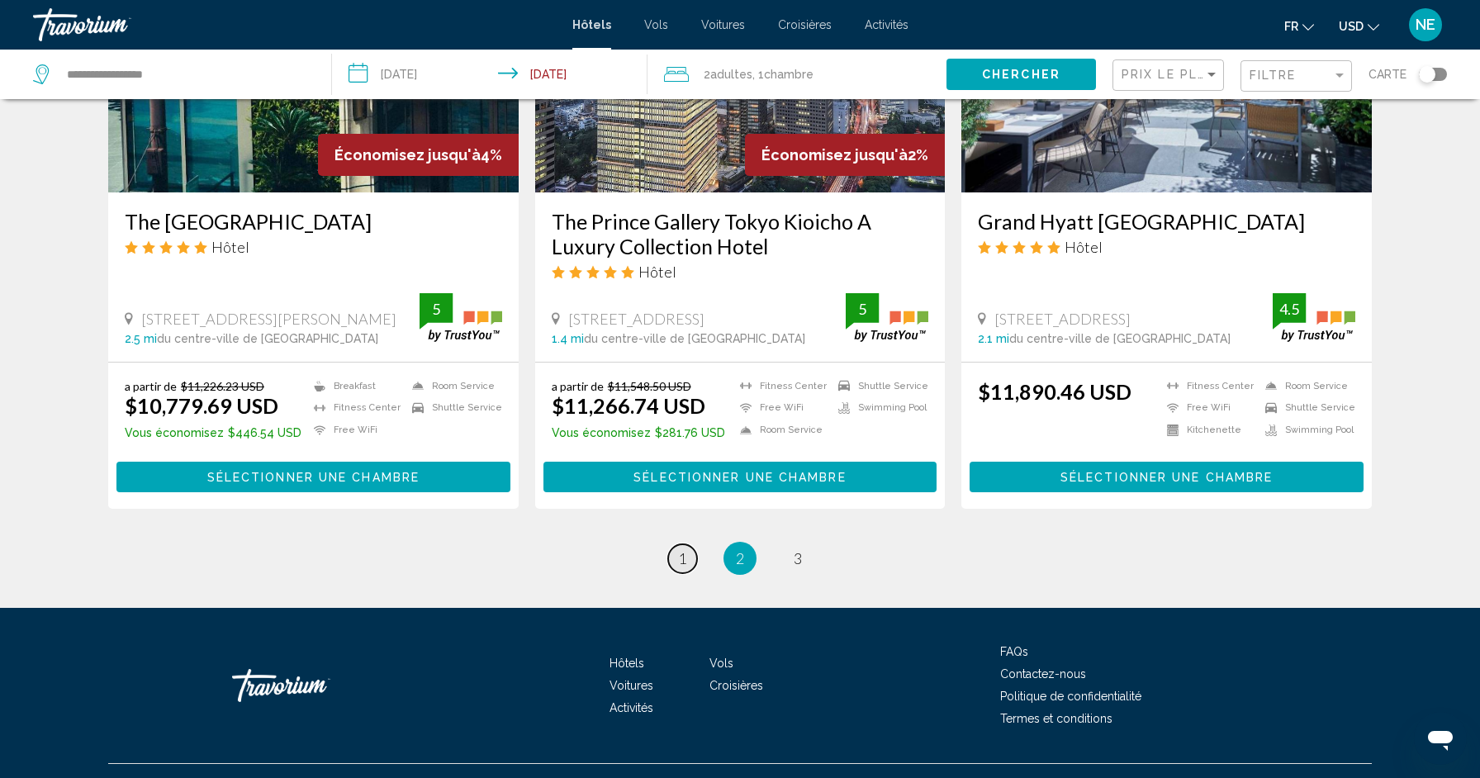
click at [672, 544] on link "page 1" at bounding box center [682, 558] width 29 height 29
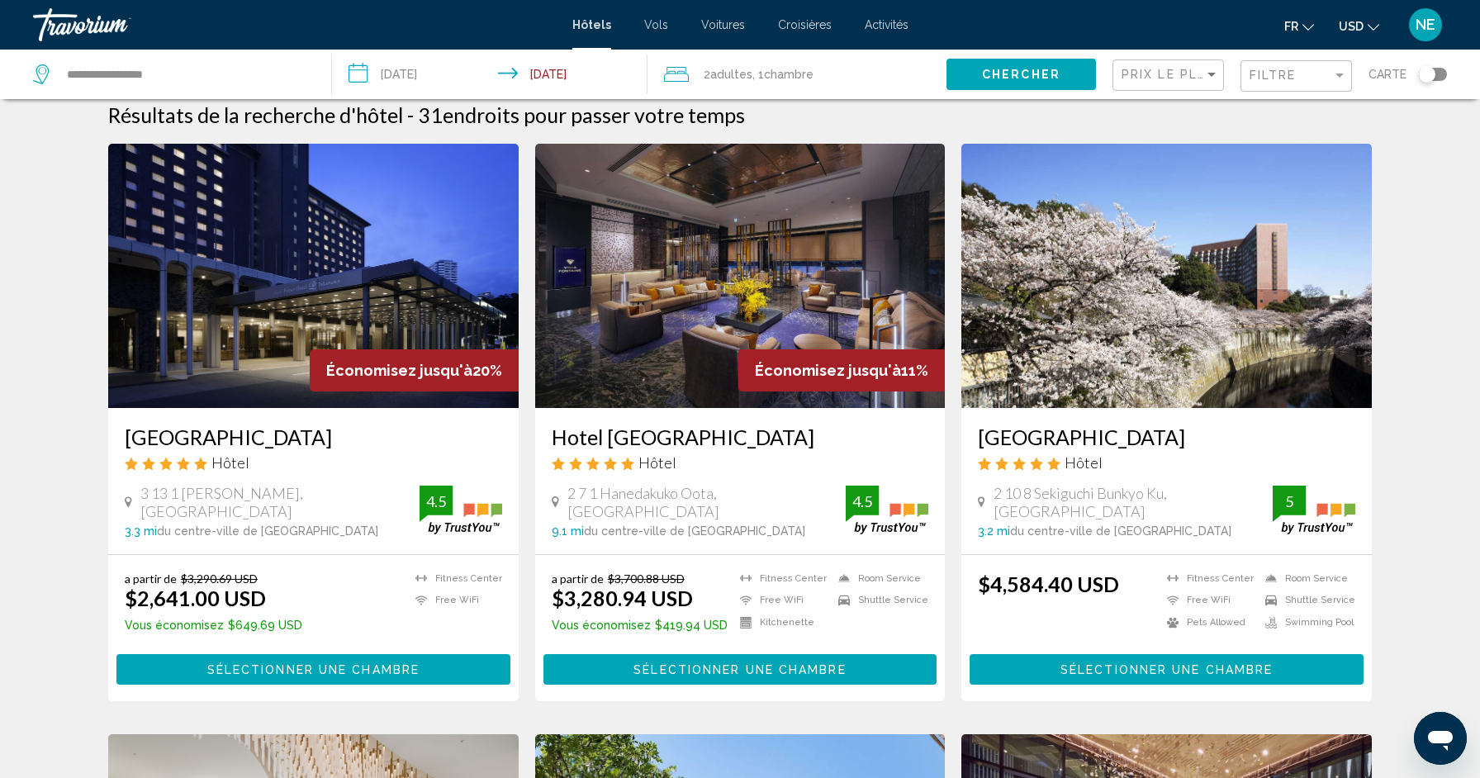
scroll to position [24, 0]
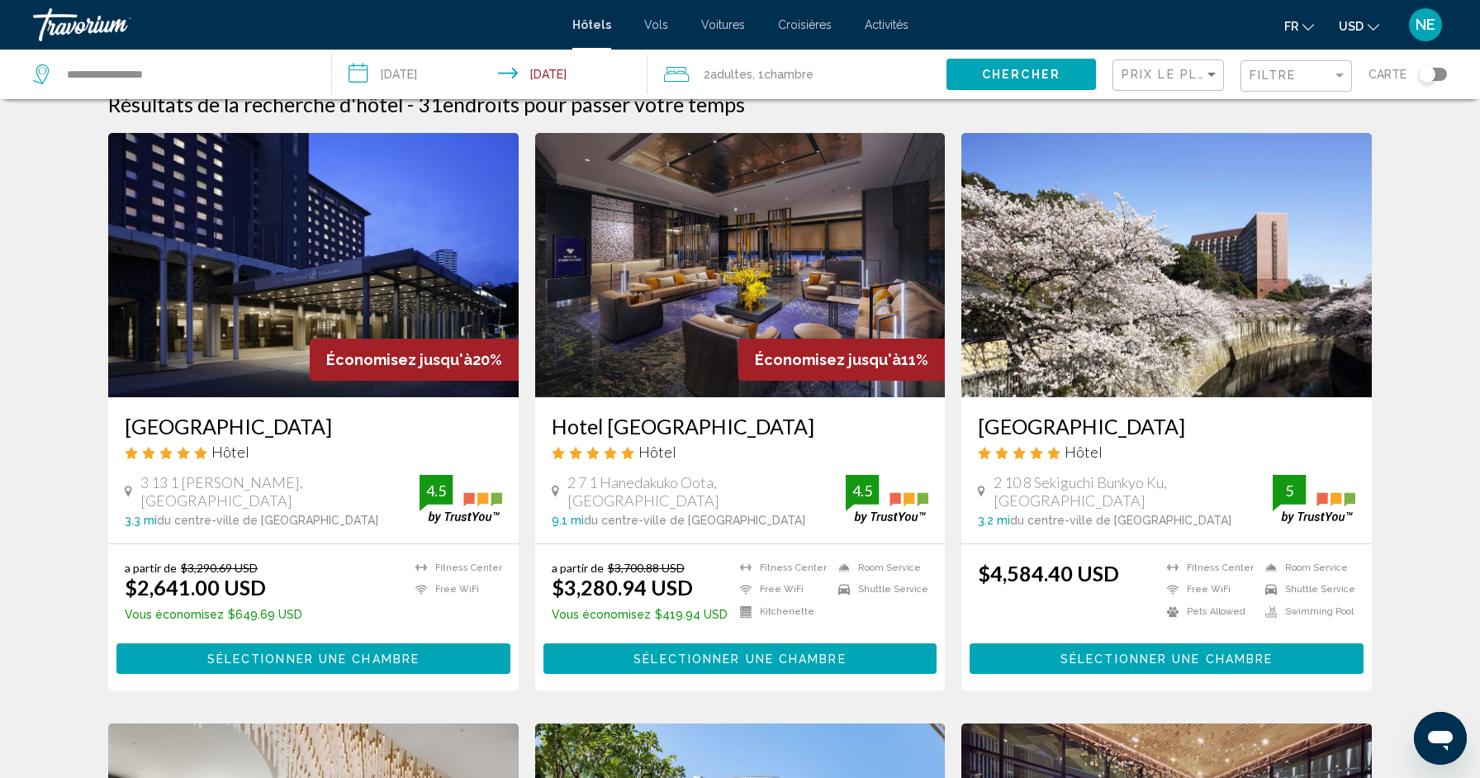
click at [1113, 355] on img "Main content" at bounding box center [1167, 265] width 411 height 264
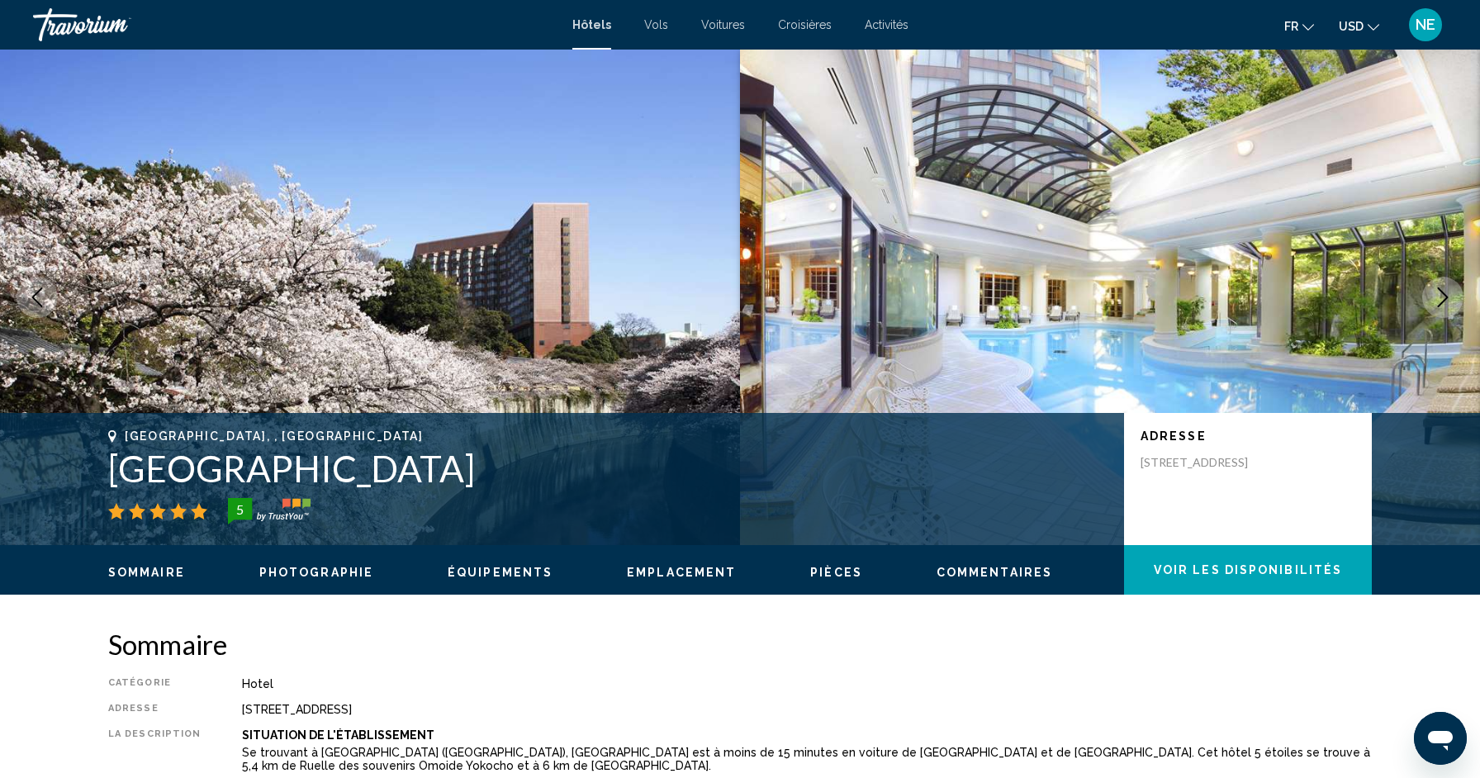
click at [653, 21] on span "Vols" at bounding box center [656, 24] width 24 height 13
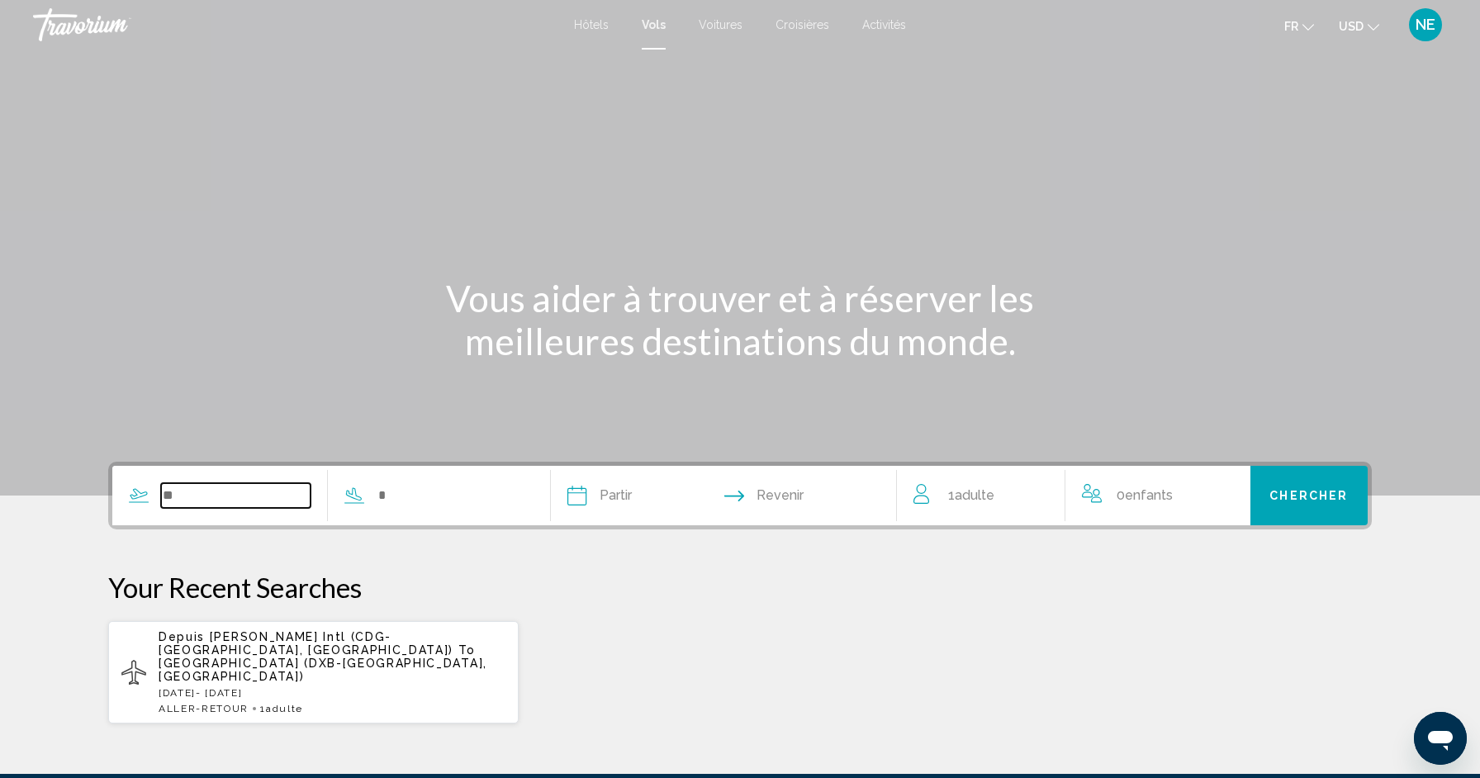
click at [238, 497] on input "Search widget" at bounding box center [236, 495] width 150 height 25
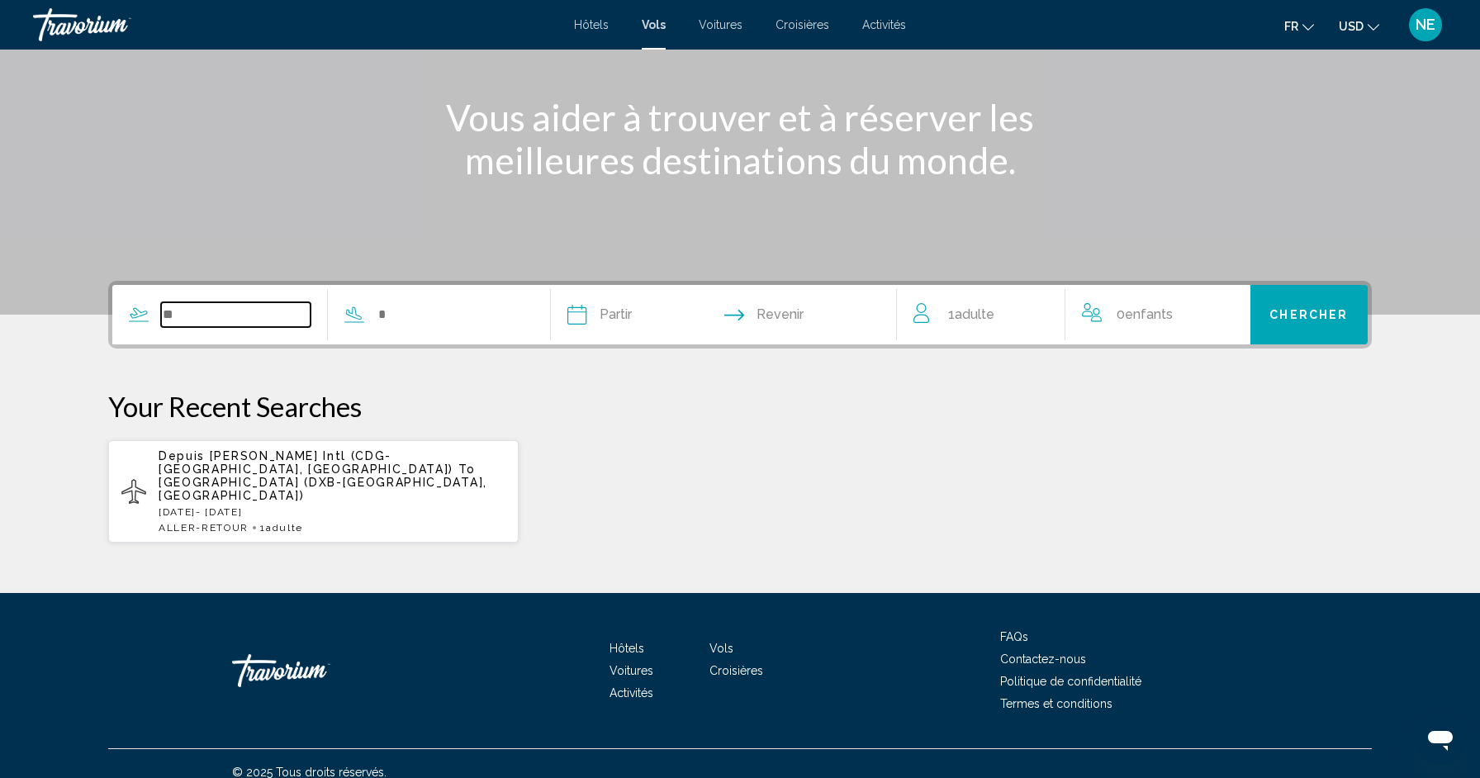
scroll to position [185, 0]
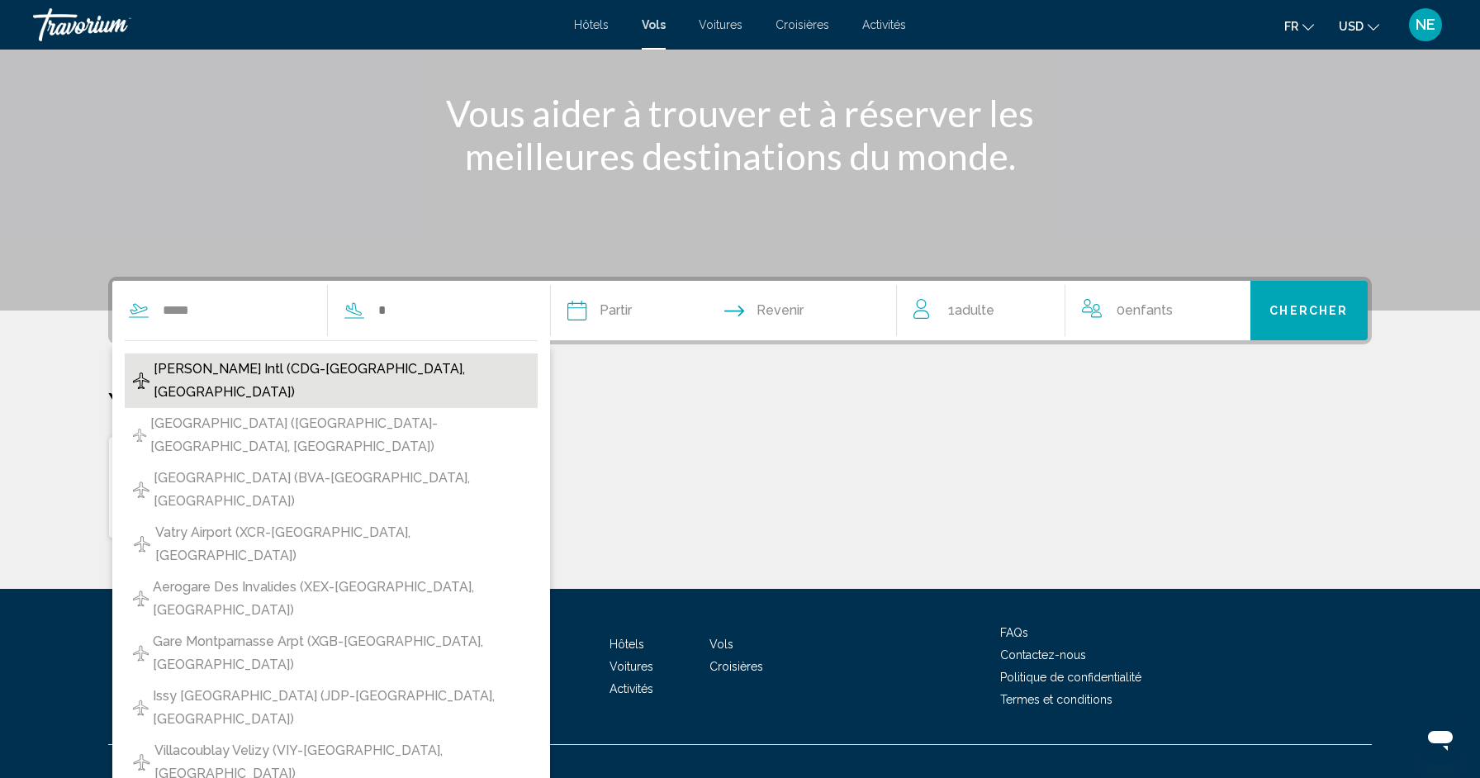
click at [268, 367] on span "[PERSON_NAME] Intl (CDG-[GEOGRAPHIC_DATA], [GEOGRAPHIC_DATA])" at bounding box center [342, 381] width 377 height 46
type input "**********"
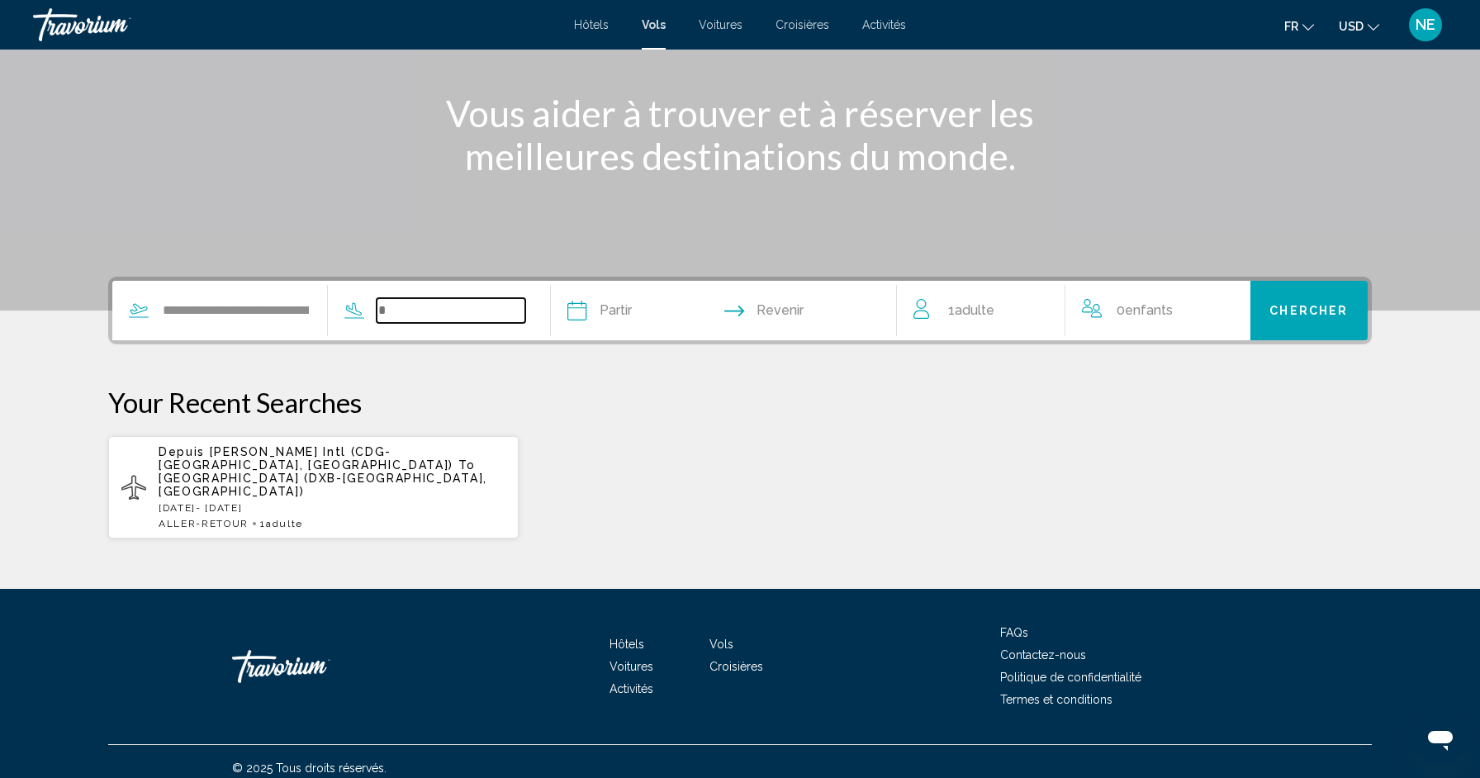
click at [403, 321] on input "Search widget" at bounding box center [452, 310] width 150 height 25
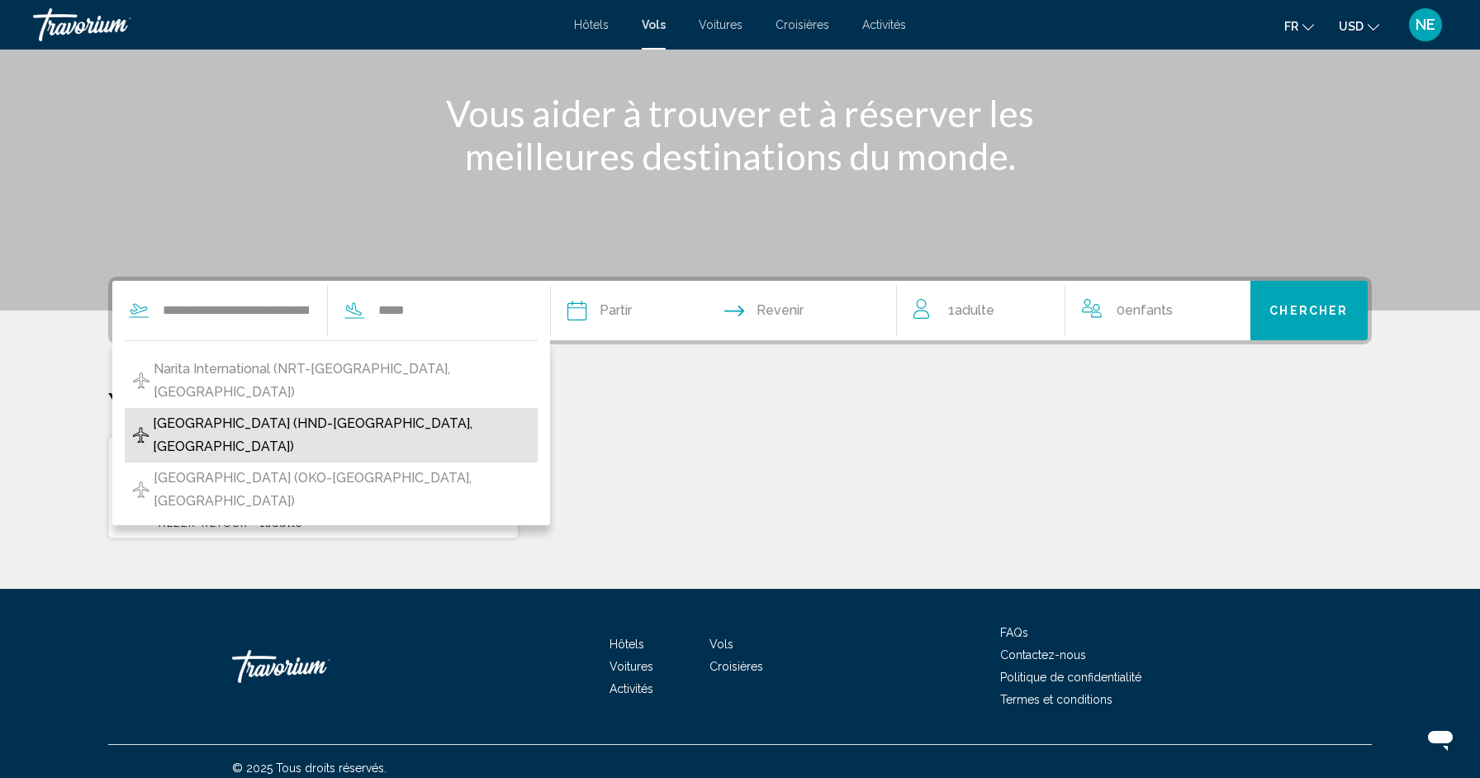
click at [459, 408] on button "[GEOGRAPHIC_DATA] (HND-[GEOGRAPHIC_DATA], [GEOGRAPHIC_DATA])" at bounding box center [331, 435] width 413 height 55
type input "**********"
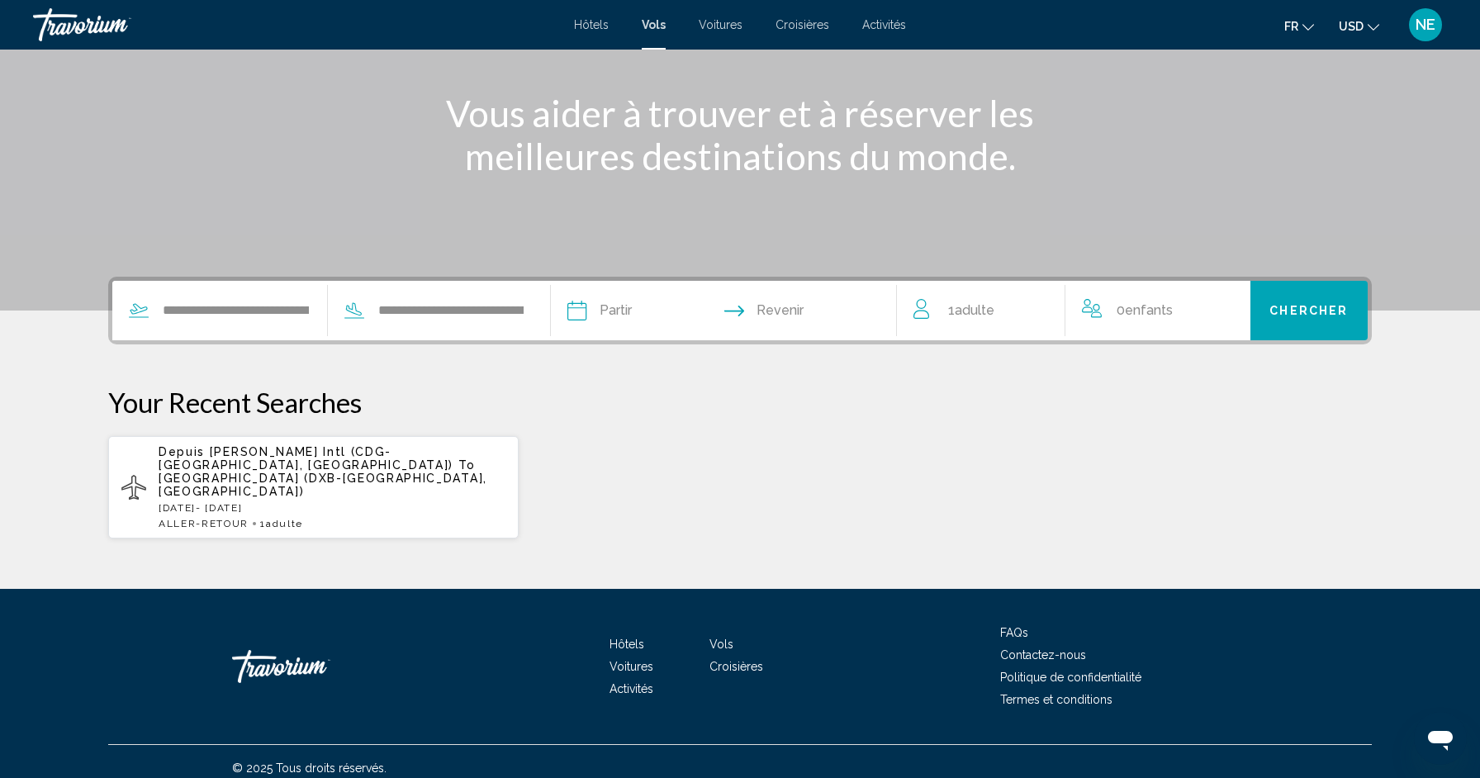
click at [616, 316] on input "Depart date" at bounding box center [648, 313] width 171 height 64
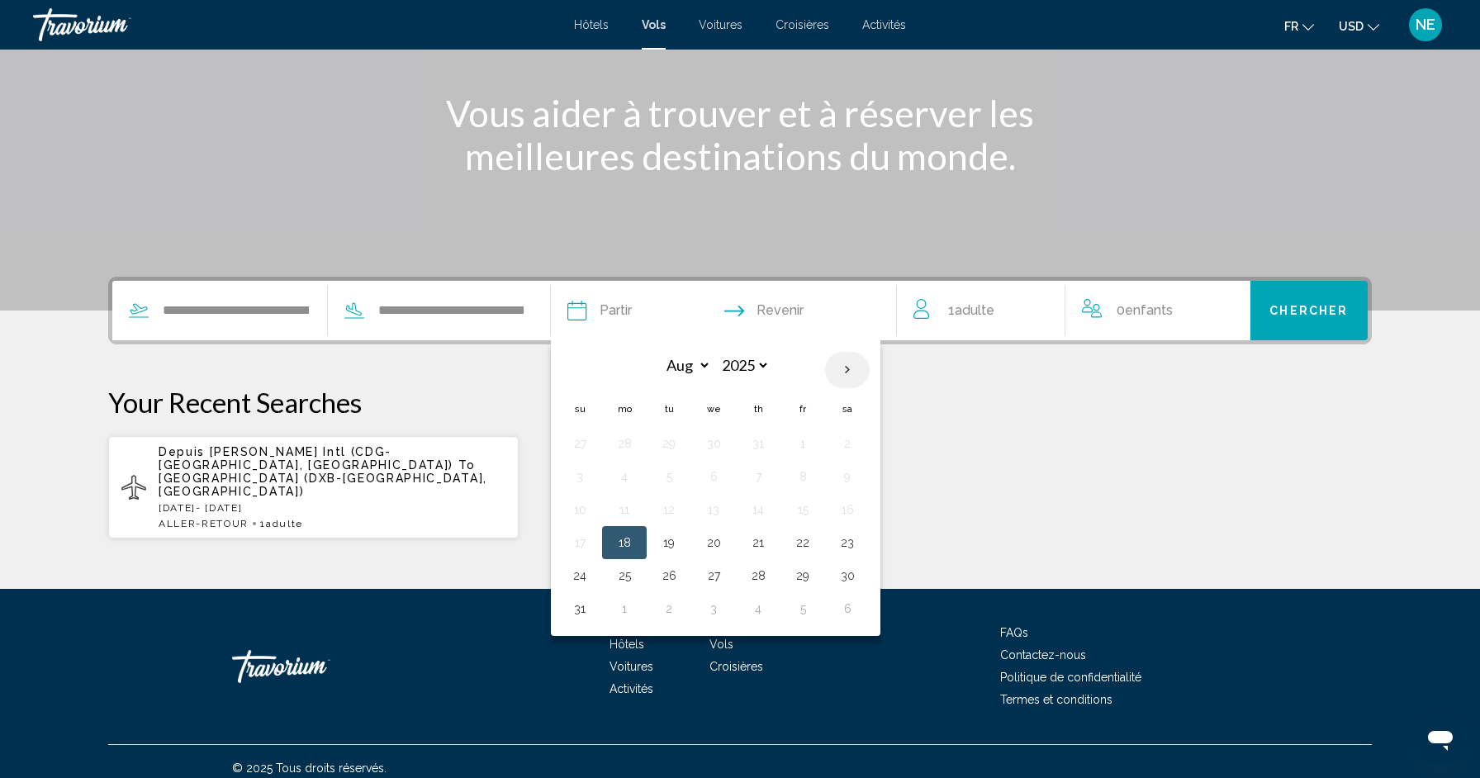
click at [853, 371] on th "Next month" at bounding box center [847, 370] width 45 height 36
select select "*"
click at [633, 477] on button "6" at bounding box center [624, 476] width 26 height 23
type input "**********"
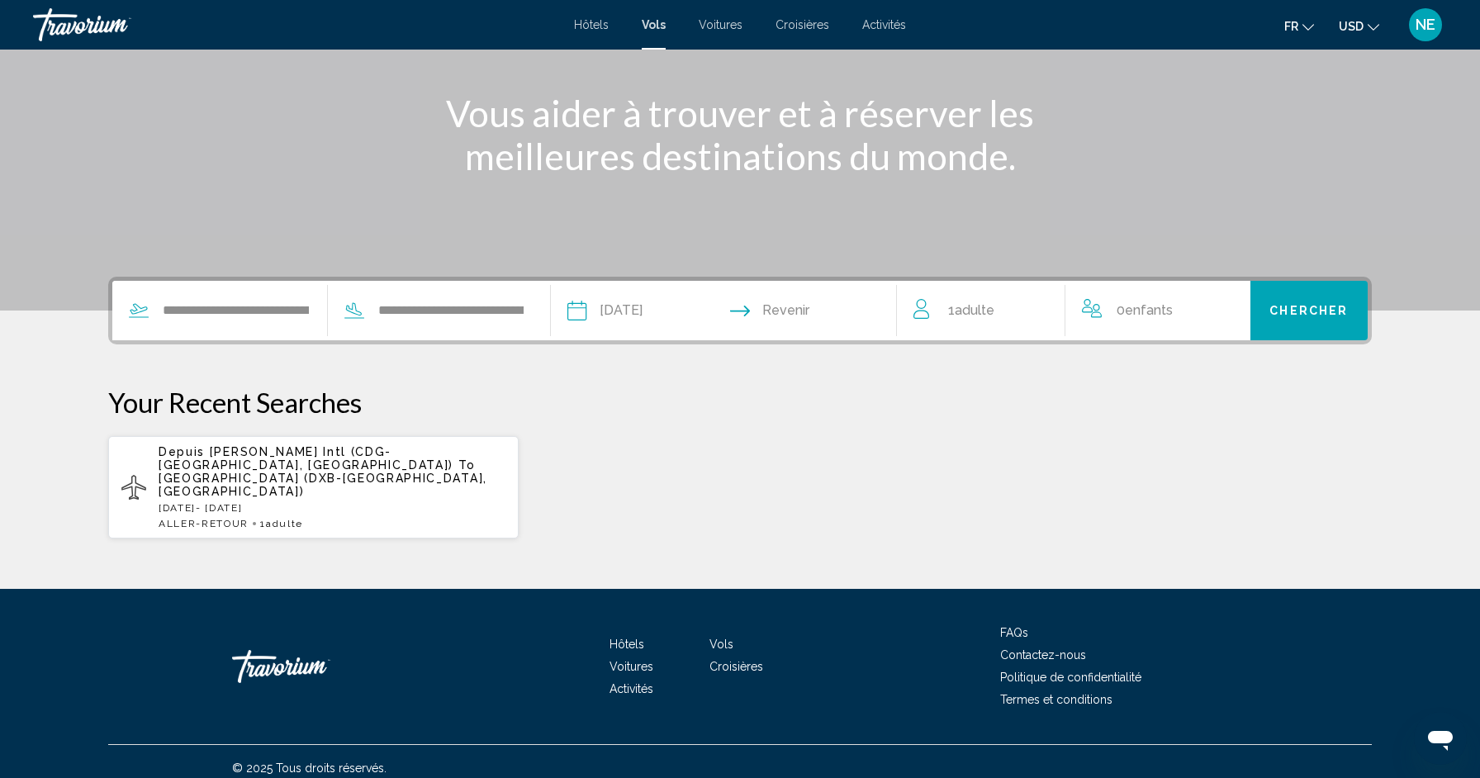
click at [815, 318] on input "Return date" at bounding box center [818, 313] width 171 height 64
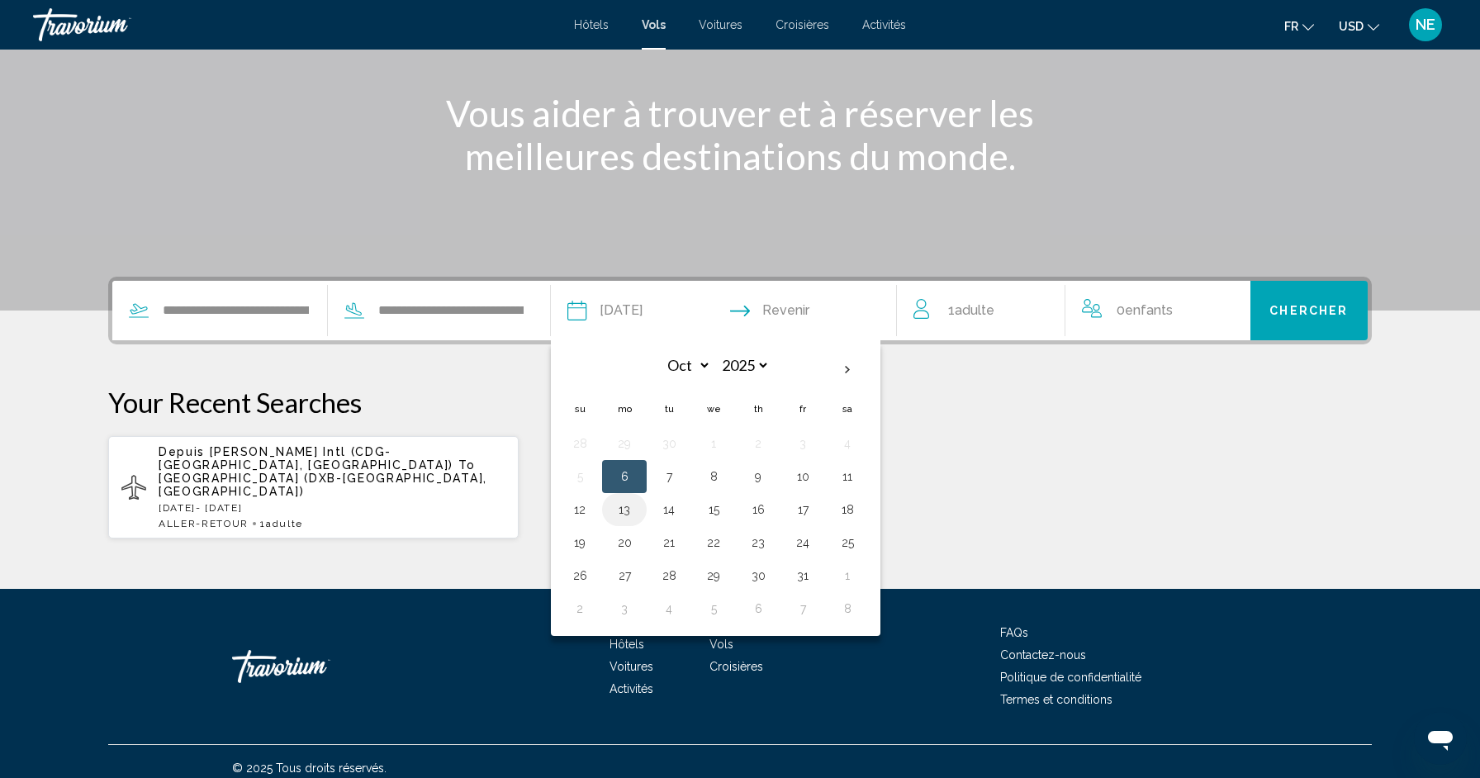
click at [625, 511] on button "13" at bounding box center [624, 509] width 26 height 23
type input "**********"
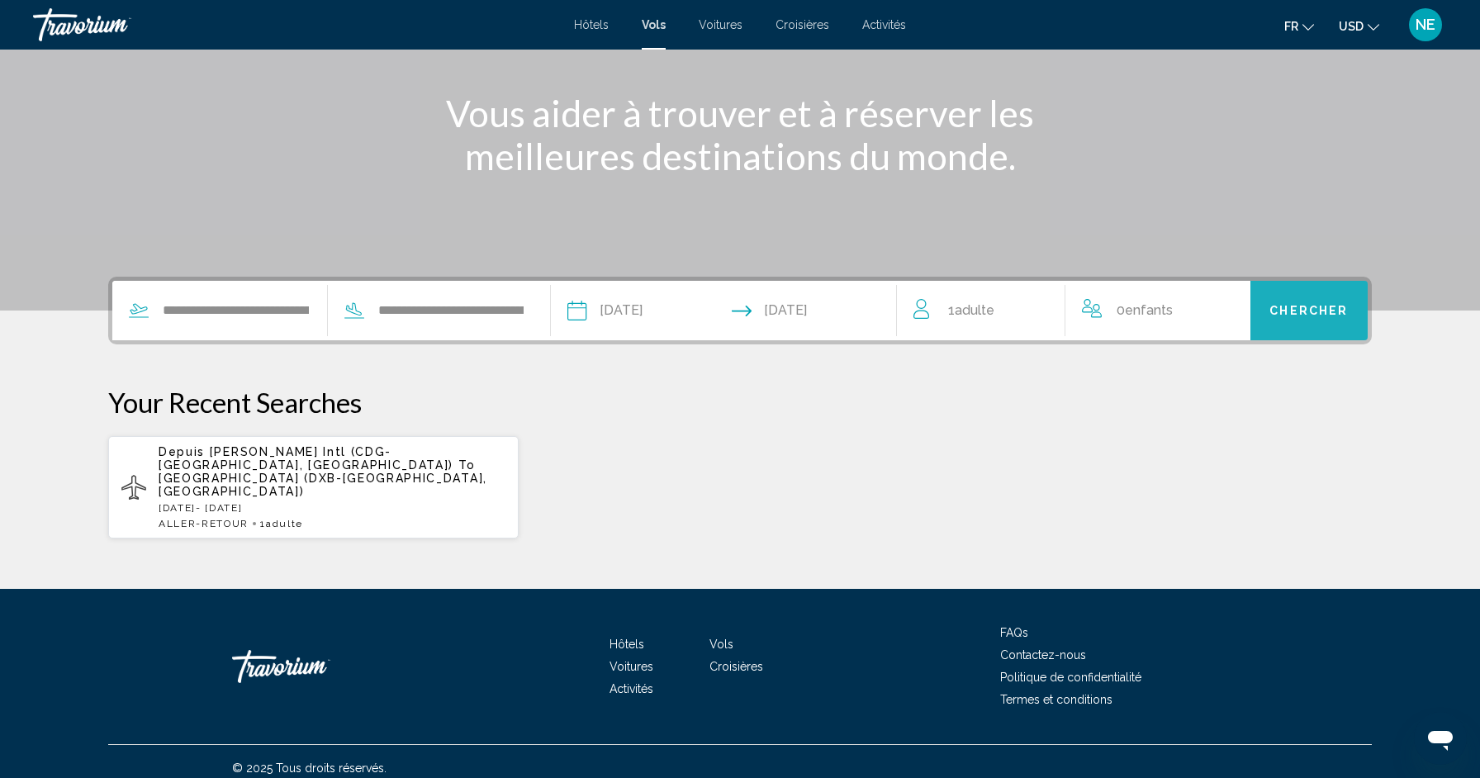
click at [1272, 302] on button "Chercher" at bounding box center [1310, 310] width 118 height 59
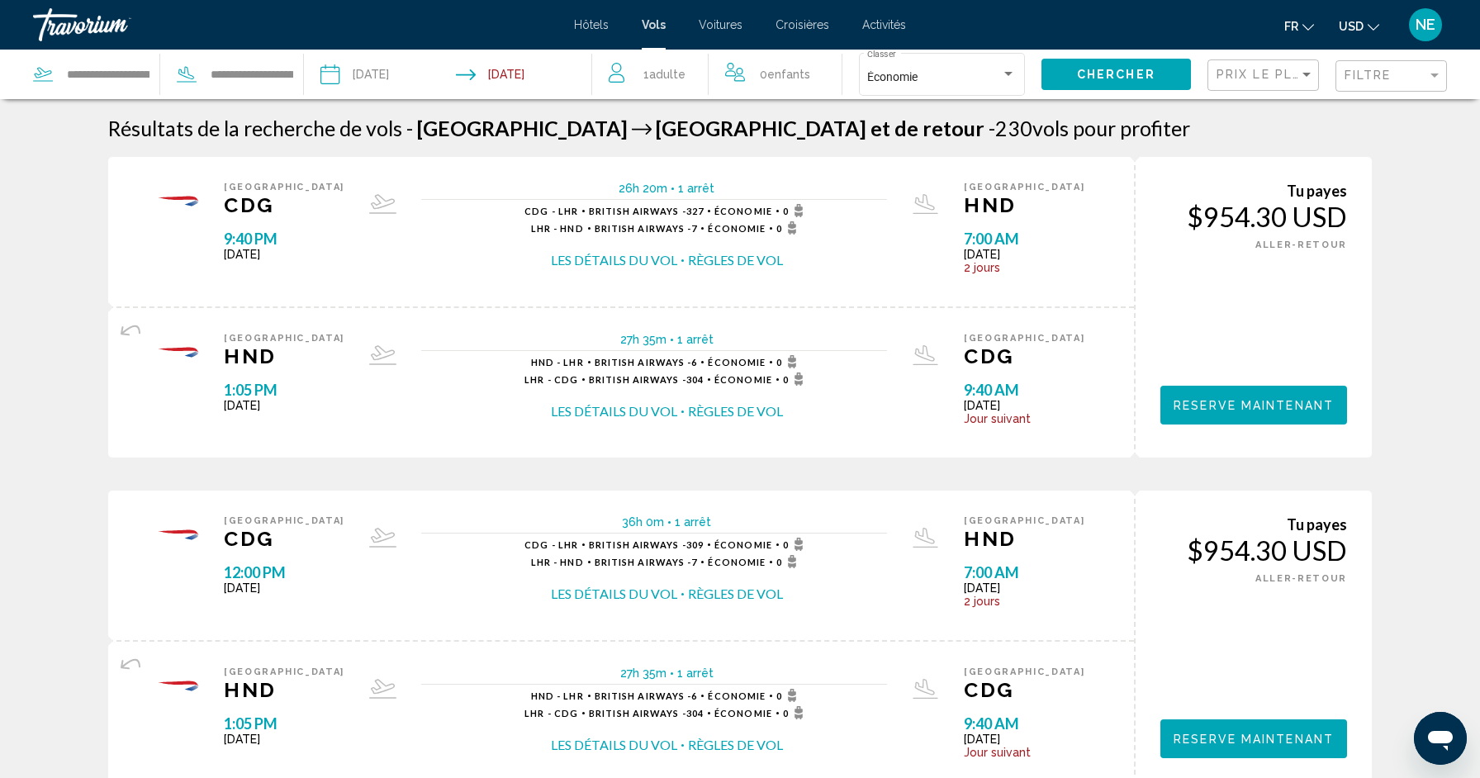
click at [594, 29] on span "Hôtels" at bounding box center [591, 24] width 35 height 13
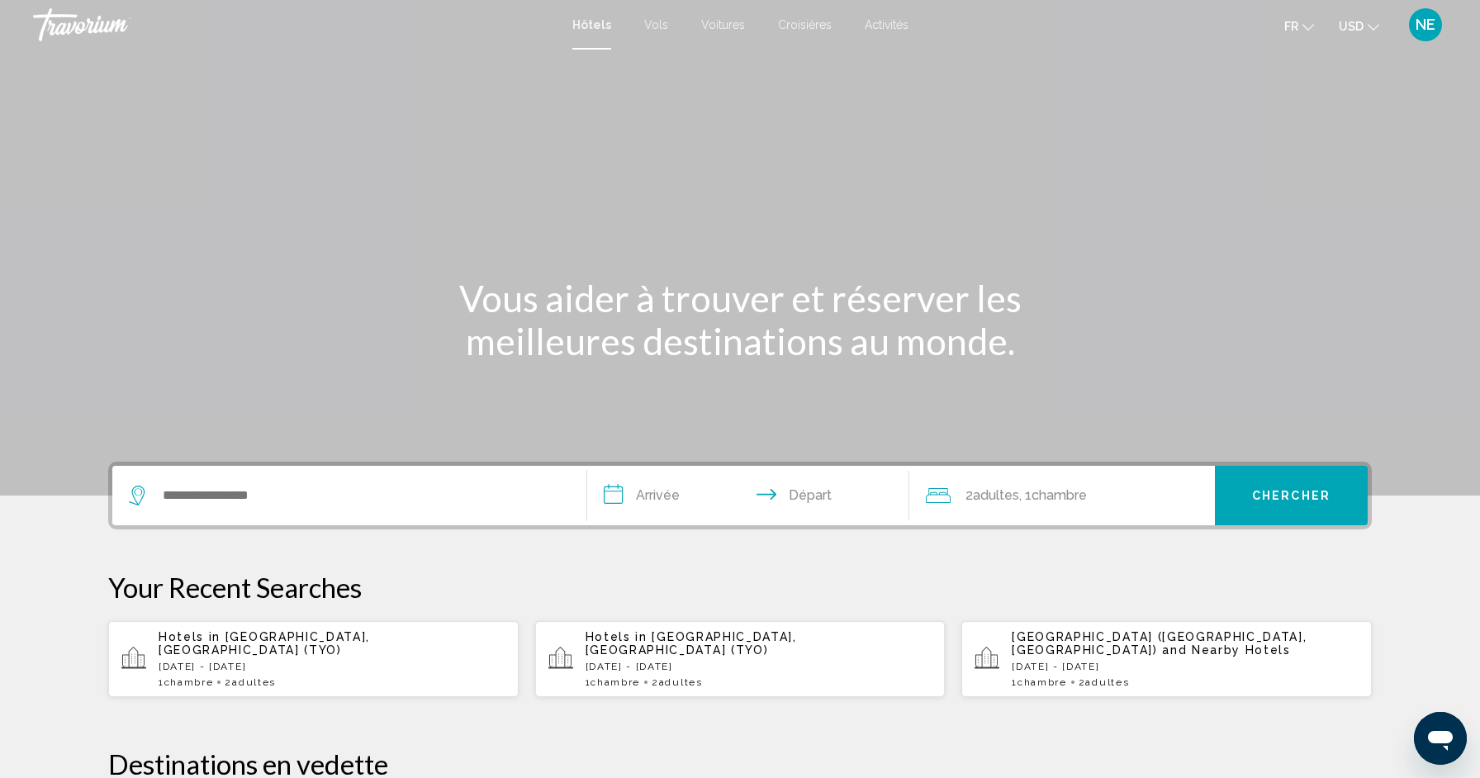
click at [657, 19] on span "Vols" at bounding box center [656, 24] width 24 height 13
